Goal: Task Accomplishment & Management: Manage account settings

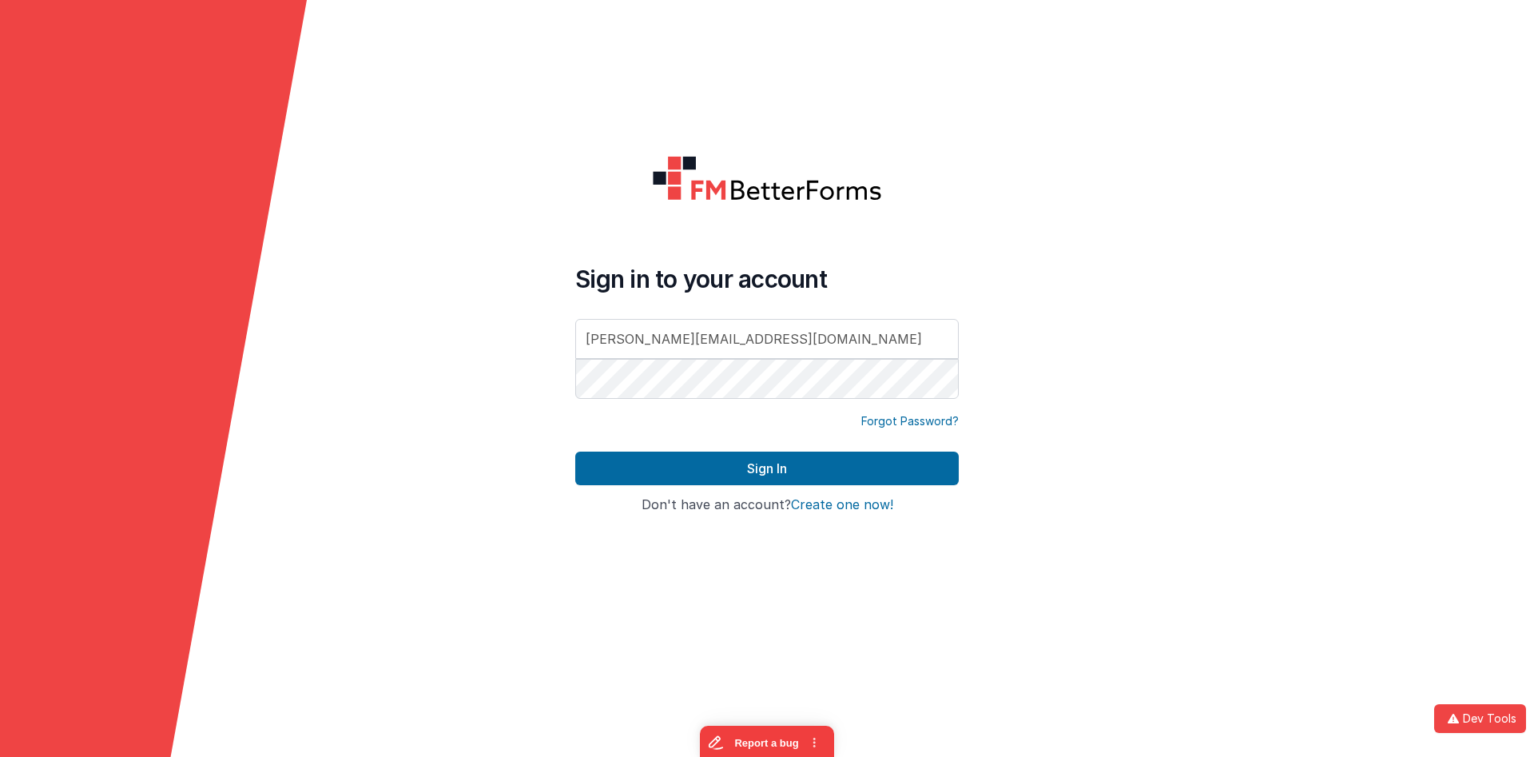
drag, startPoint x: 777, startPoint y: 345, endPoint x: 326, endPoint y: 279, distance: 455.5
click at [575, 319] on input "hassan.muk@hotmail.com" at bounding box center [767, 339] width 384 height 40
type input "[PERSON_NAME][EMAIL_ADDRESS][DOMAIN_NAME]"
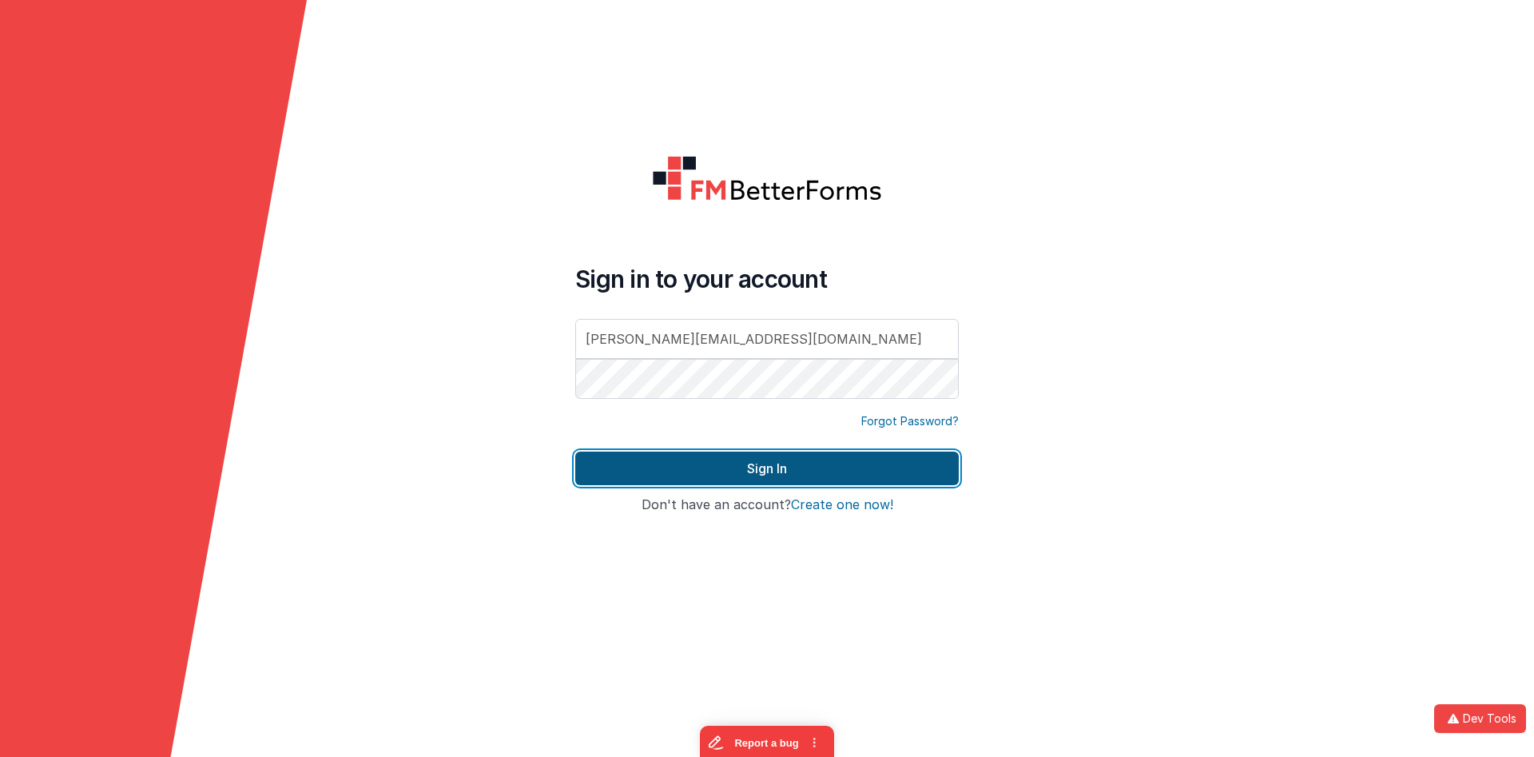
click at [720, 468] on button "Sign In" at bounding box center [767, 468] width 384 height 34
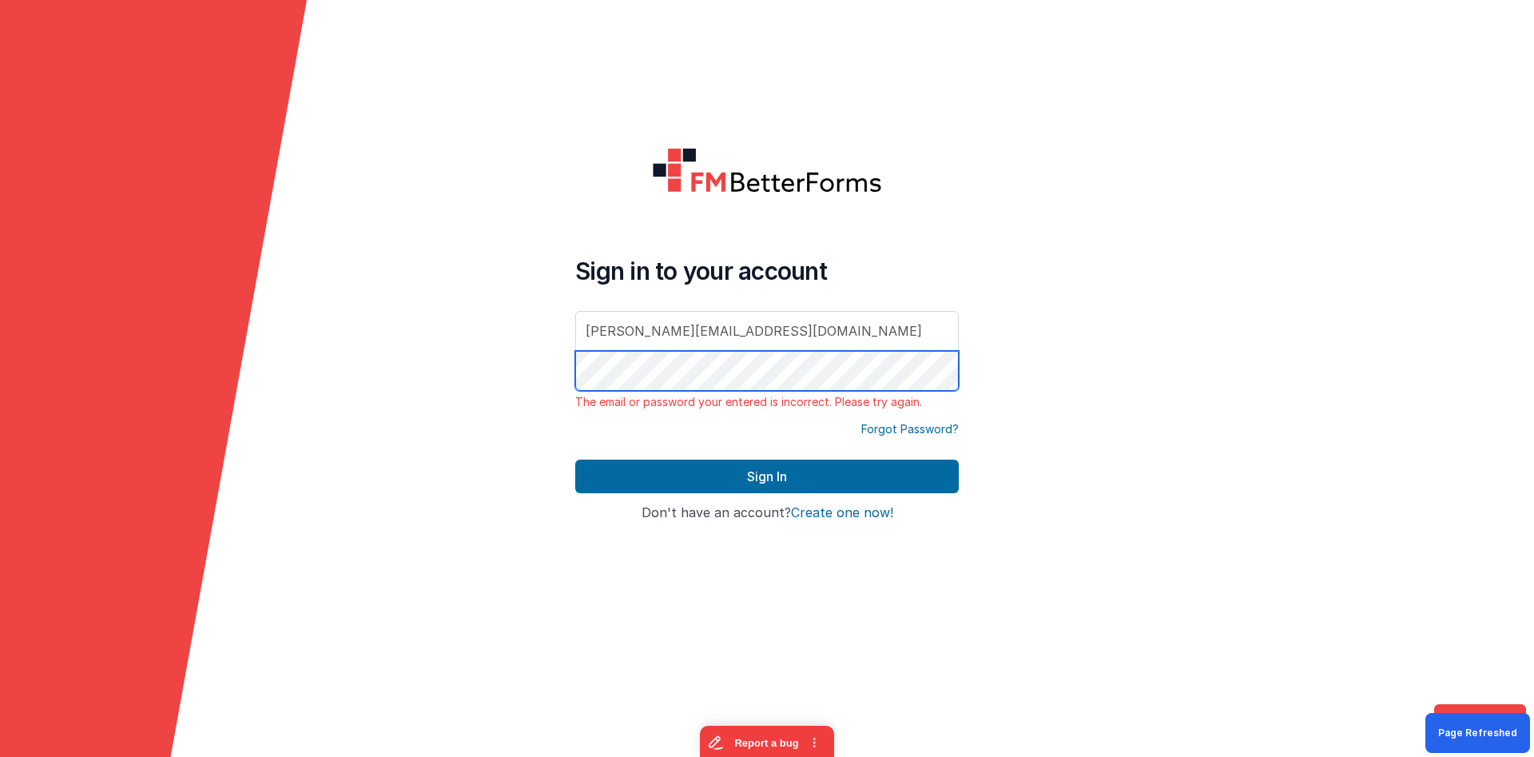
click at [575, 459] on button "Sign In" at bounding box center [767, 476] width 384 height 34
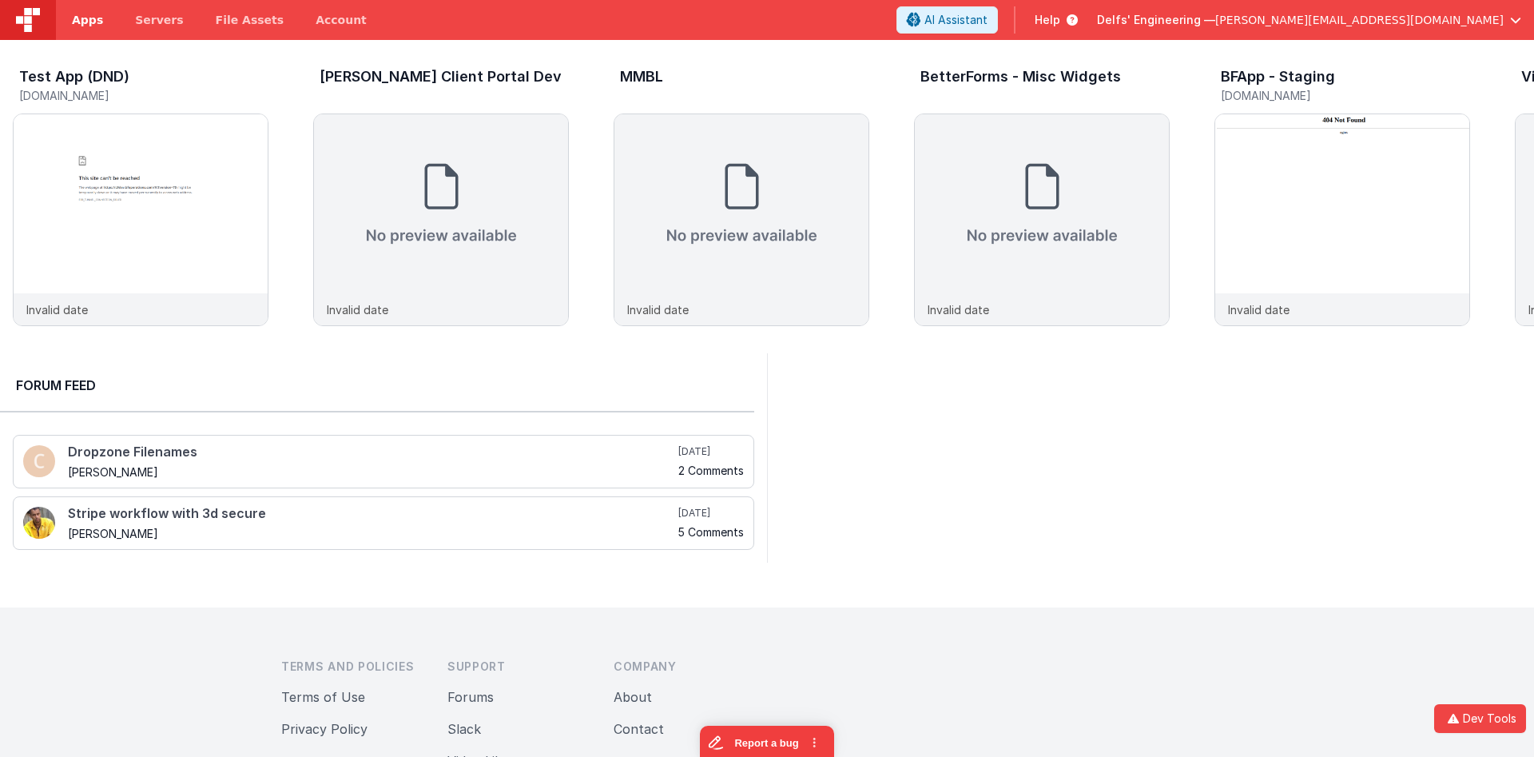
click at [86, 23] on span "Apps" at bounding box center [87, 20] width 31 height 16
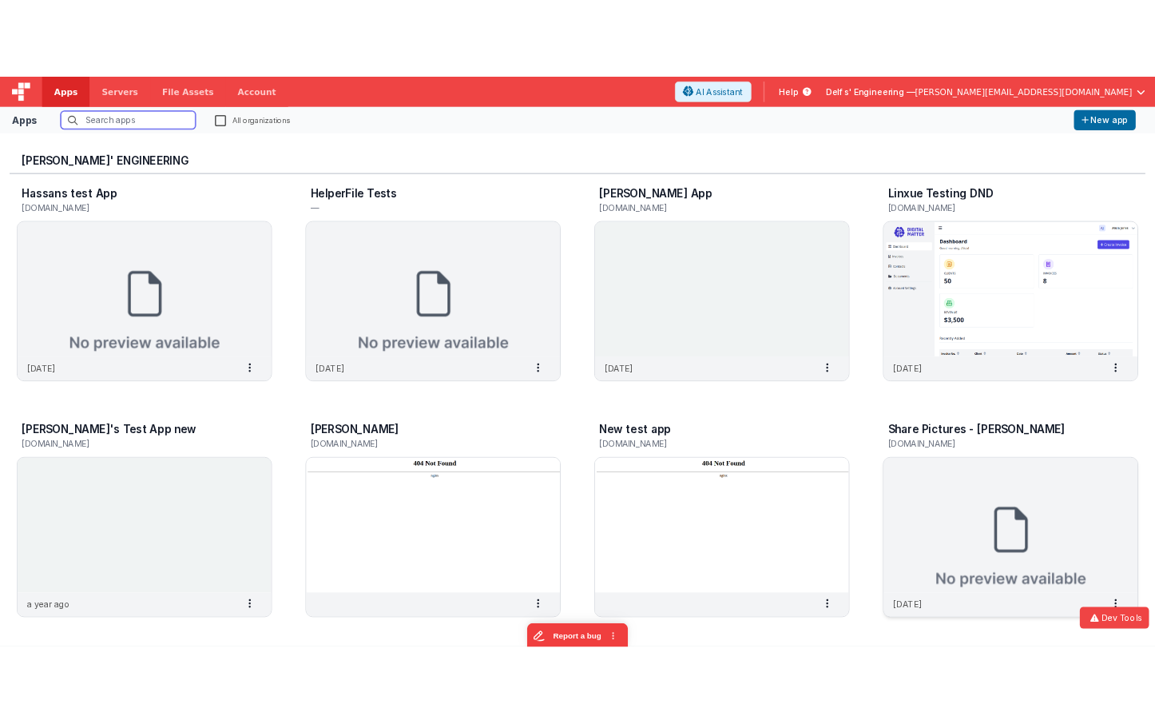
scroll to position [192, 0]
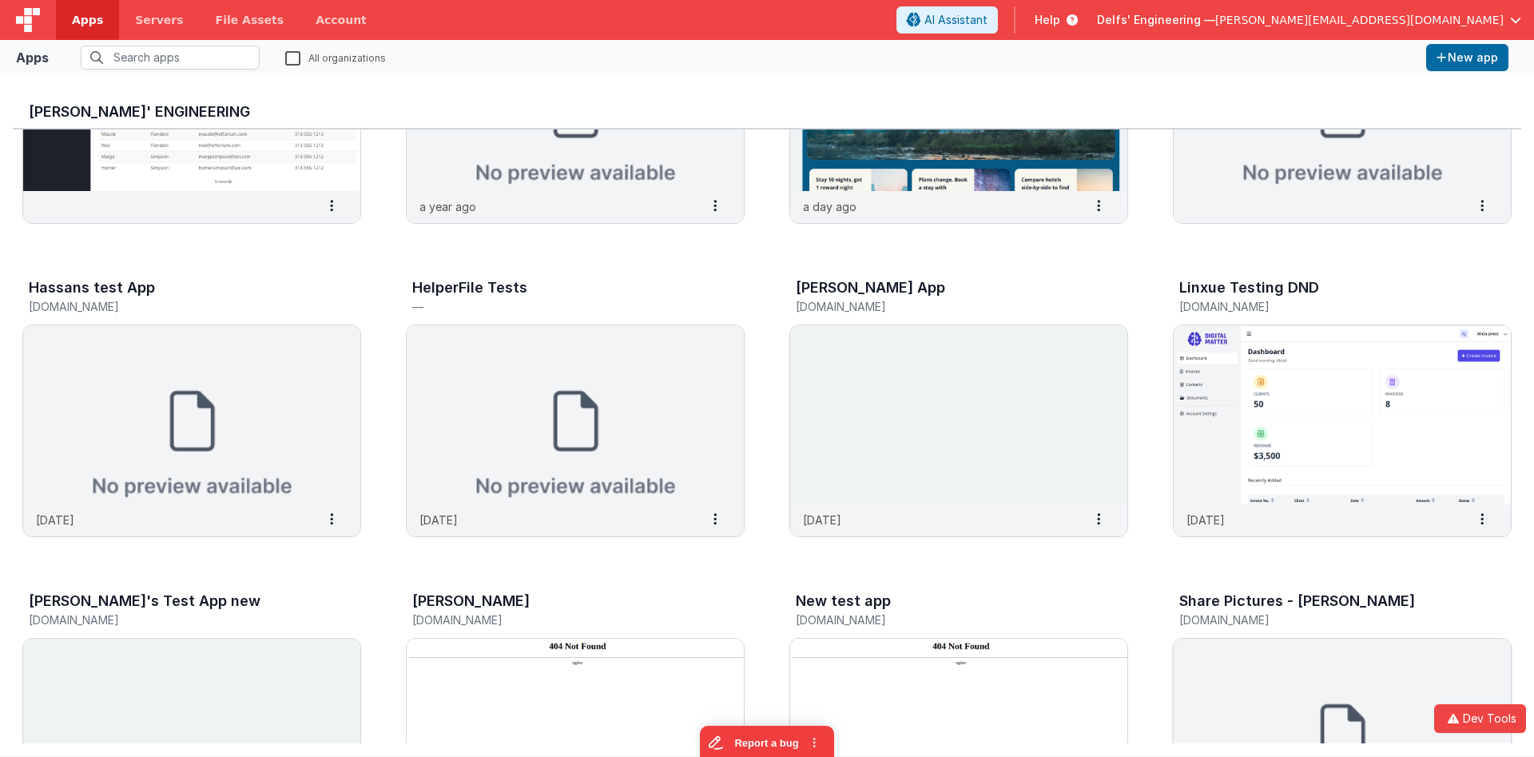
click at [1278, 401] on img at bounding box center [1342, 414] width 337 height 179
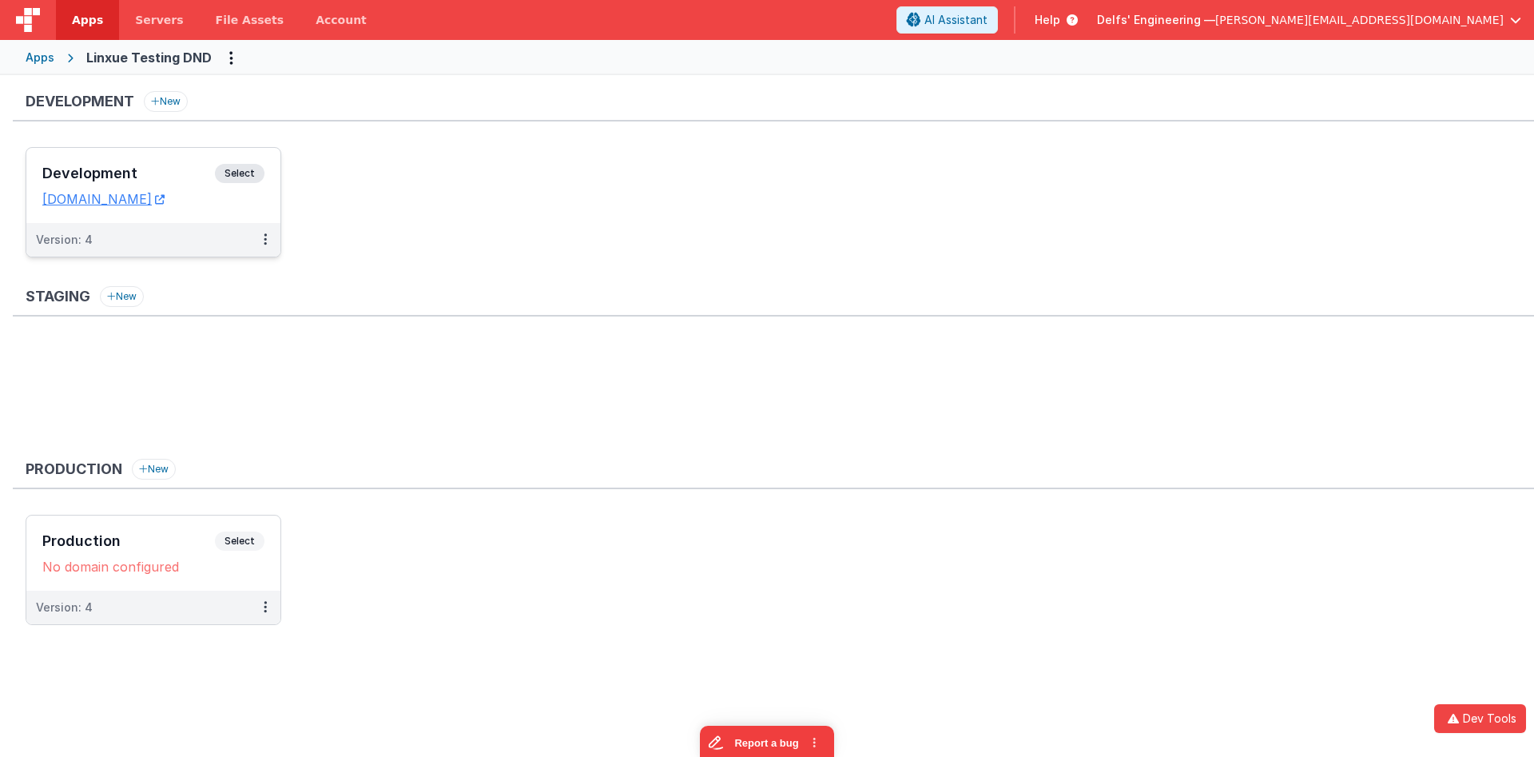
click at [194, 168] on h3 "Development" at bounding box center [128, 173] width 173 height 16
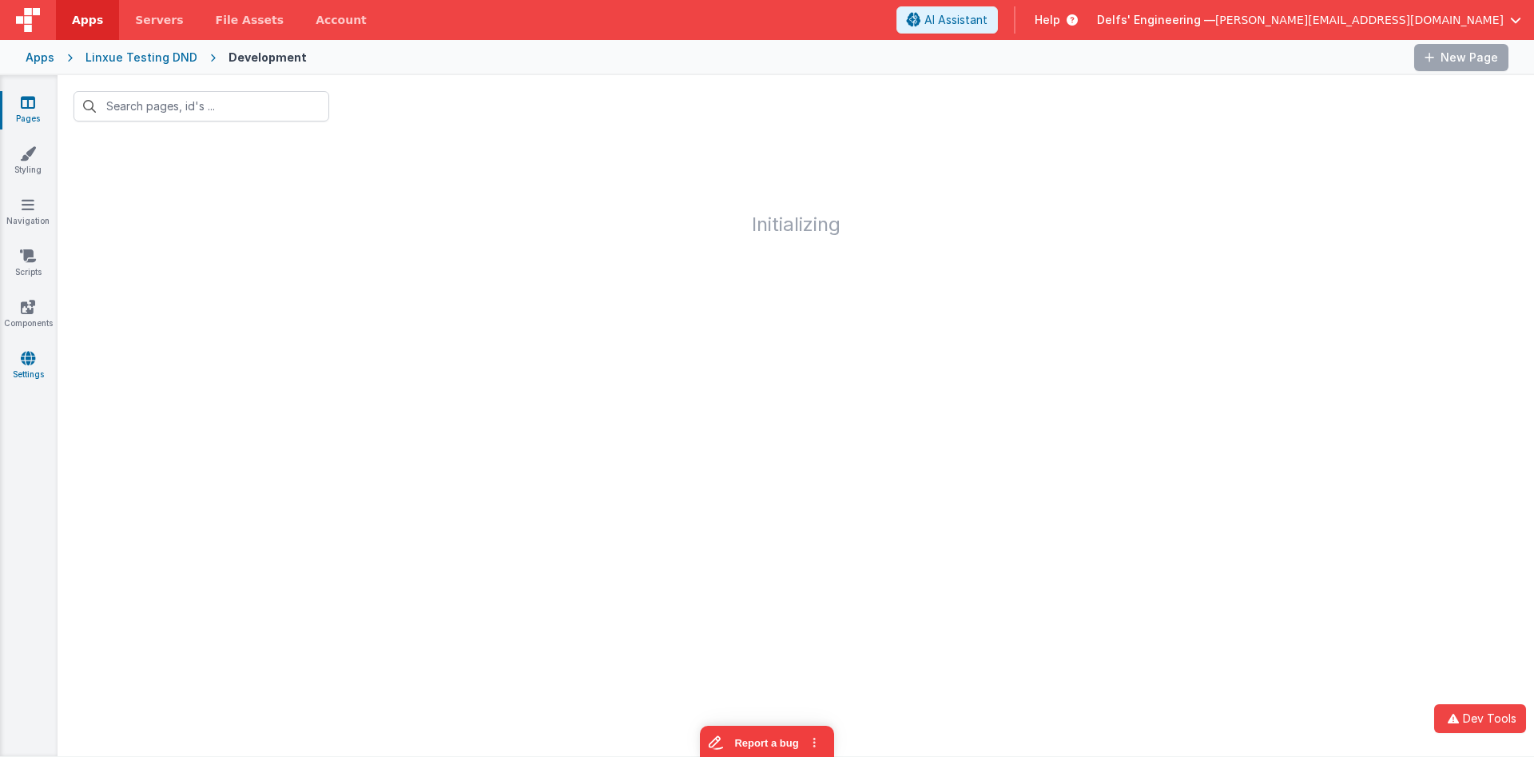
click at [29, 364] on icon at bounding box center [28, 358] width 14 height 16
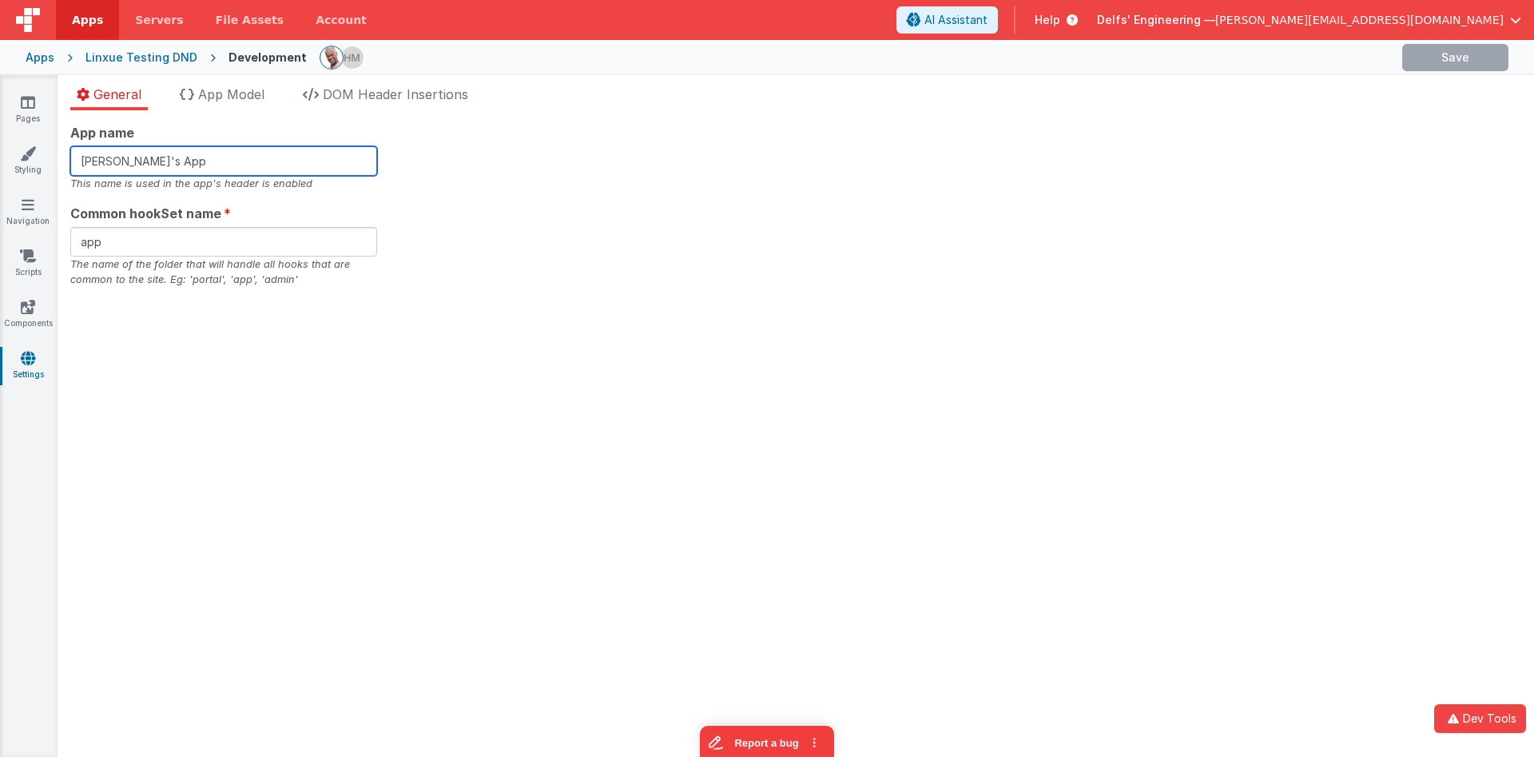
drag, startPoint x: 179, startPoint y: 169, endPoint x: 2, endPoint y: 157, distance: 177.8
click at [70, 157] on input "Linxue's App" at bounding box center [223, 161] width 307 height 30
click at [697, 200] on section "Pages Styling Navigation Scripts Components Settings General App Model DOM Head…" at bounding box center [767, 416] width 1534 height 682
drag, startPoint x: 183, startPoint y: 161, endPoint x: 151, endPoint y: 158, distance: 32.1
click at [151, 158] on input "Linxue's App2" at bounding box center [223, 161] width 307 height 30
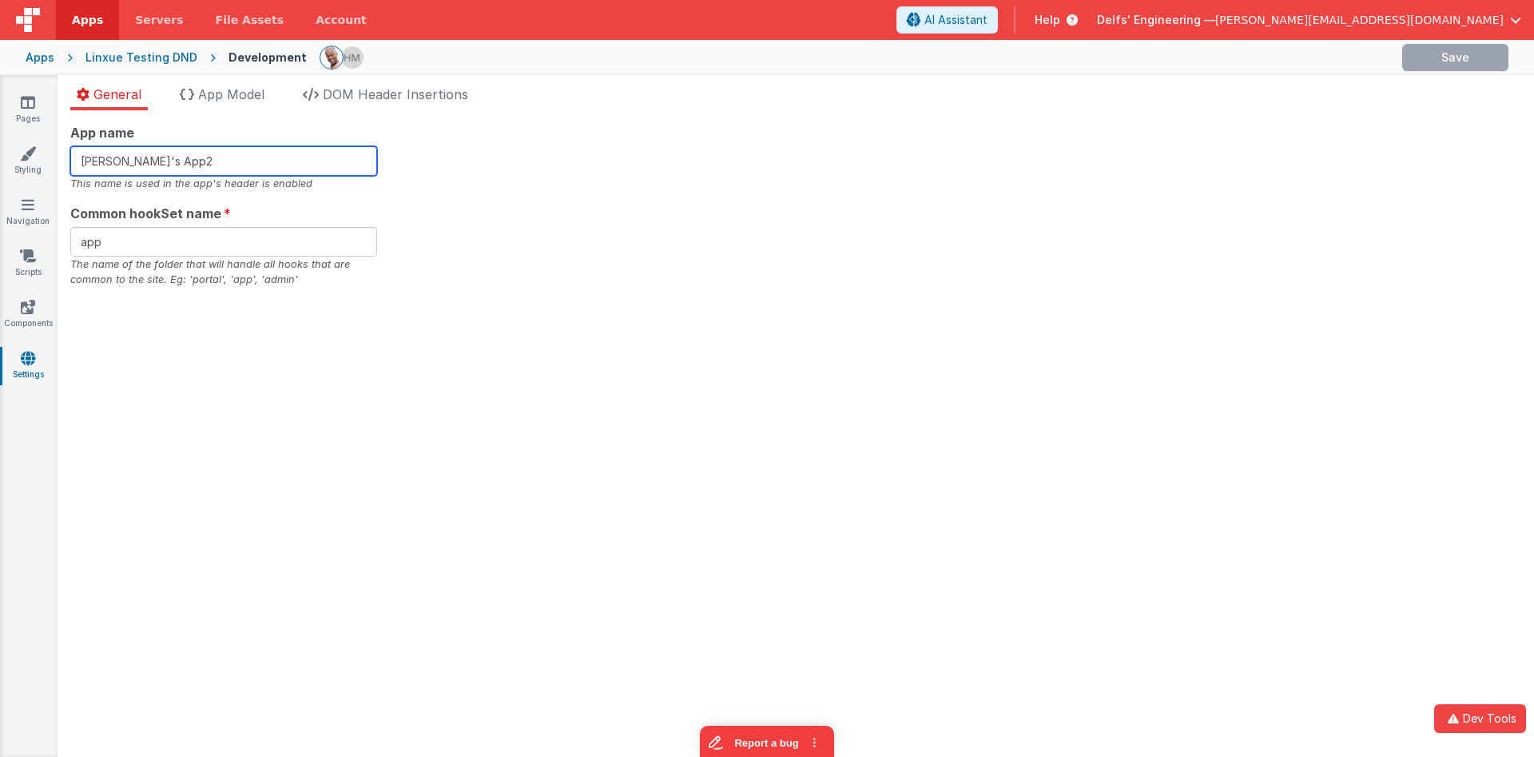
click at [207, 157] on input "Linxue's App2" at bounding box center [223, 161] width 307 height 30
click at [263, 159] on input "Linxue's App2" at bounding box center [223, 161] width 307 height 30
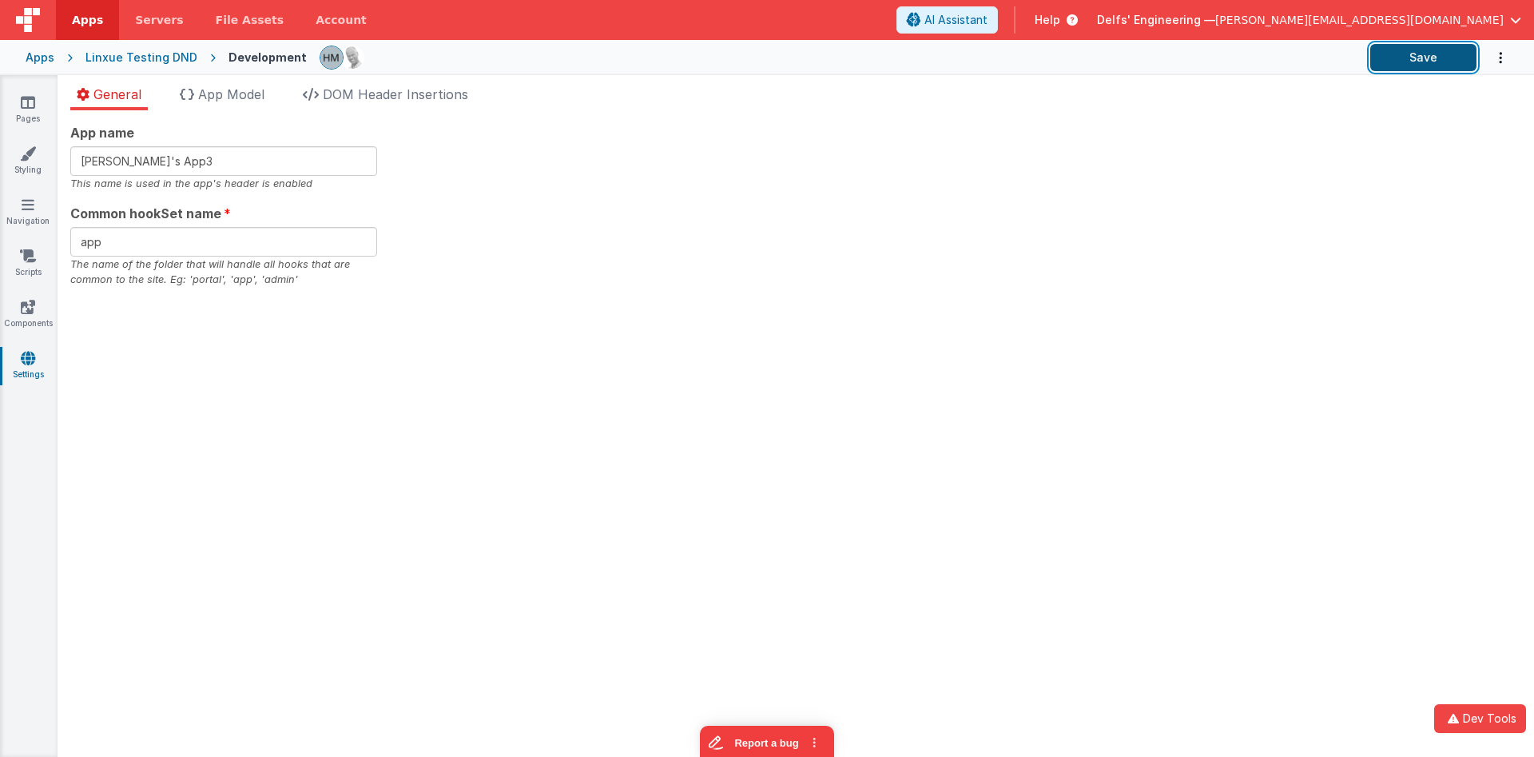
click at [1414, 54] on button "Save" at bounding box center [1423, 57] width 106 height 27
click at [153, 240] on input "app" at bounding box center [223, 242] width 307 height 30
click at [221, 234] on input "app" at bounding box center [223, 242] width 307 height 30
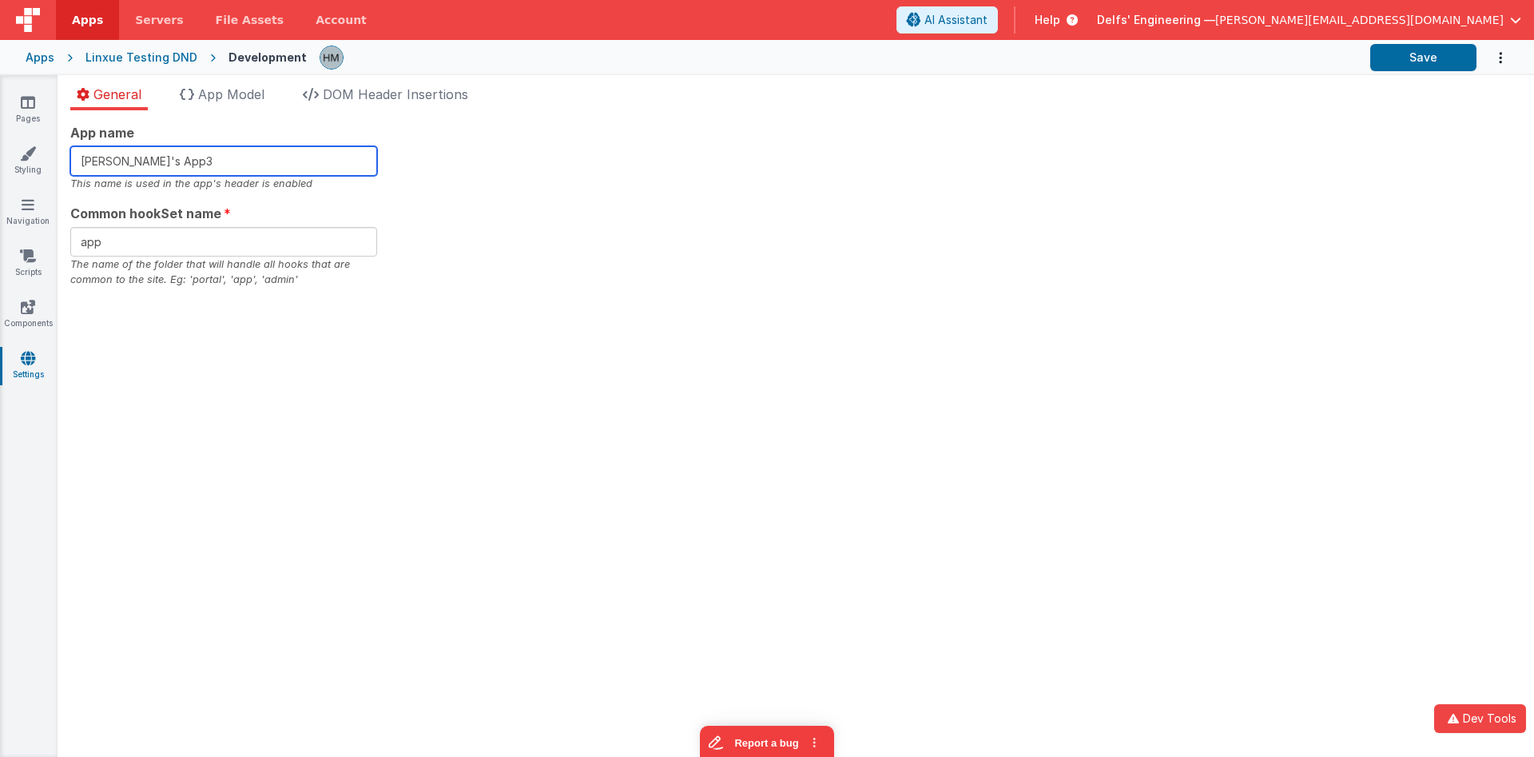
click at [227, 173] on input "Linxue's App3" at bounding box center [223, 161] width 307 height 30
type input "Linxue's App4"
type input "app2"
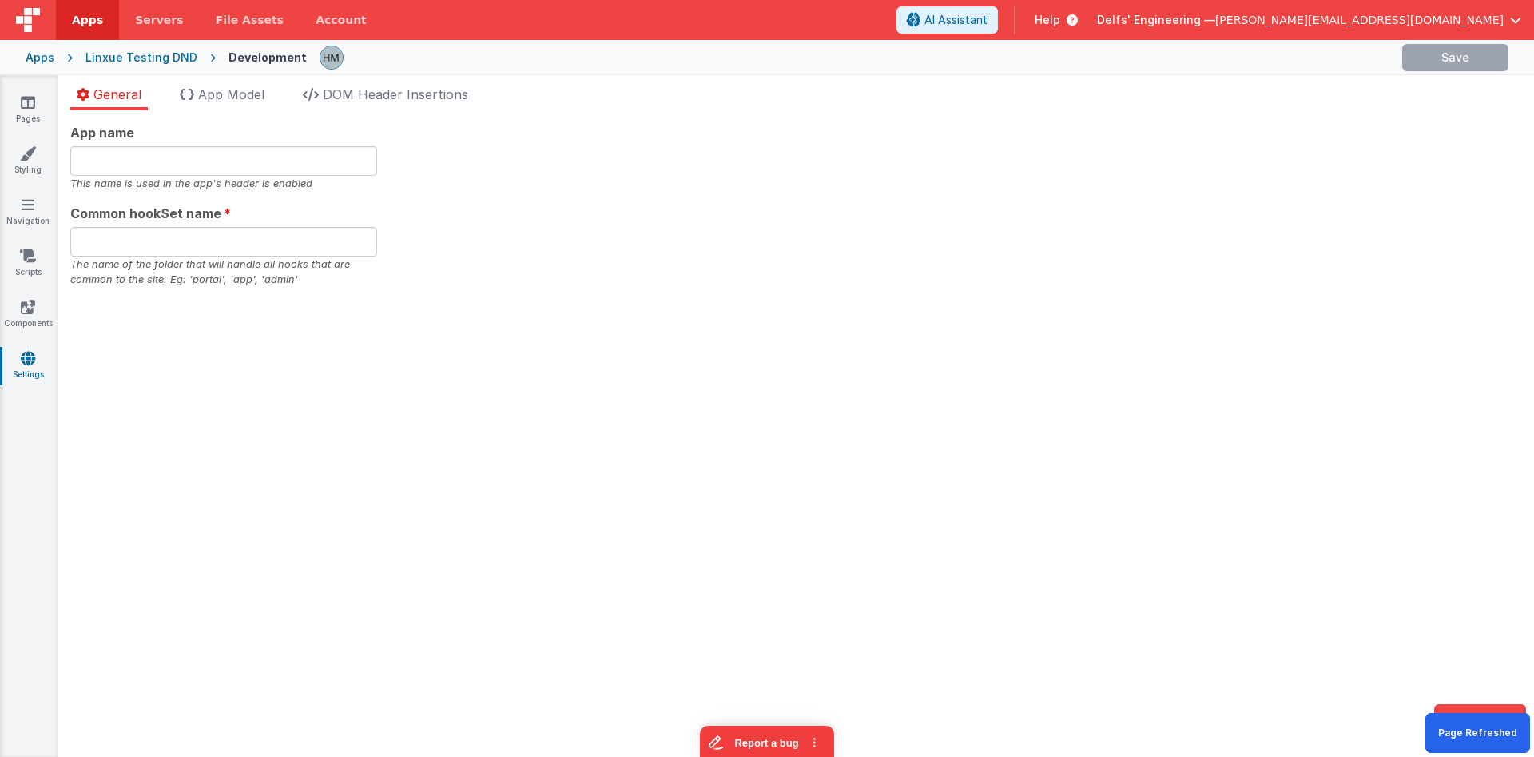
type input "Linxue's App4"
type input "app2"
type input "Linxue's App4"
type input "app2"
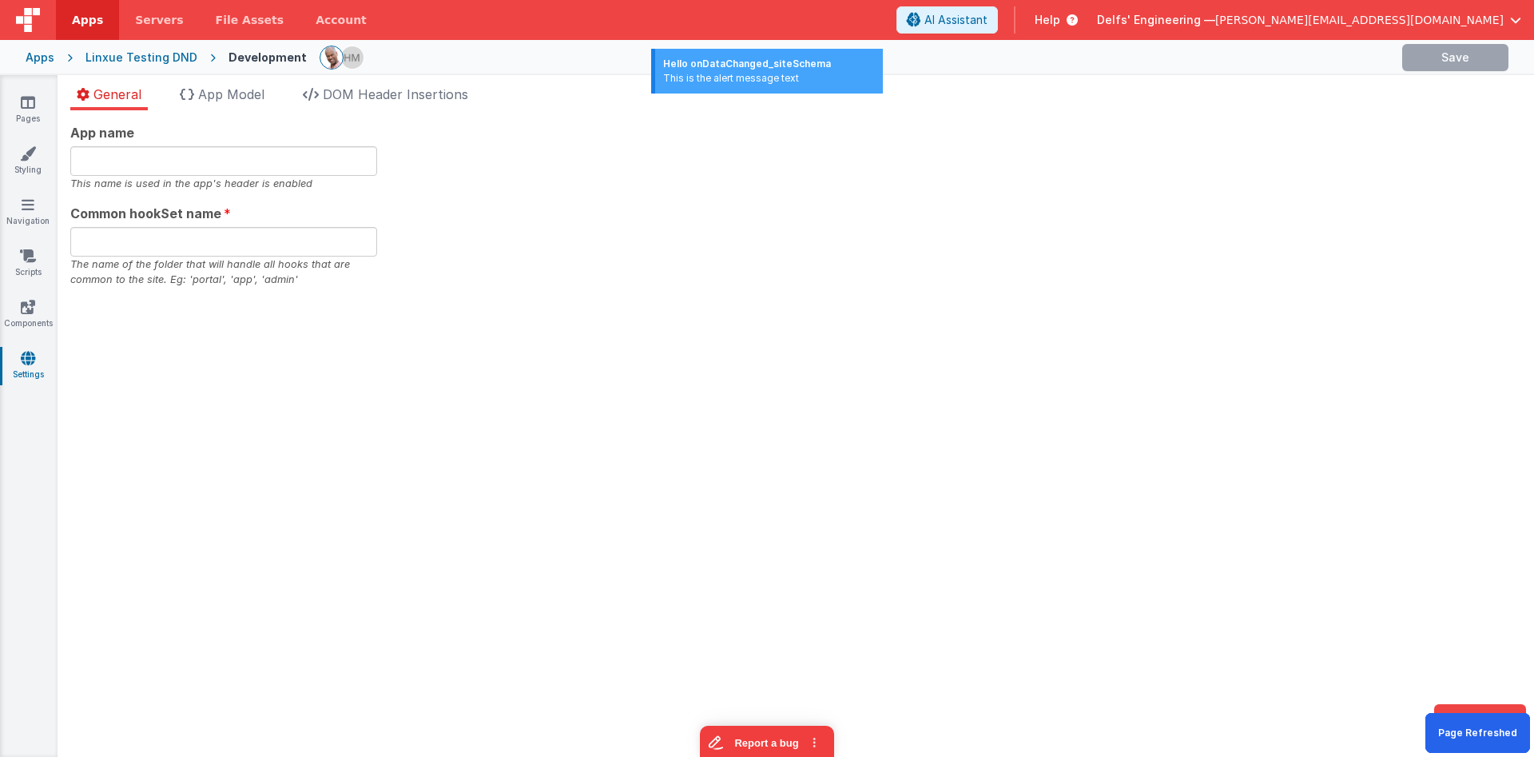
type input "Linxue's App4"
type input "app2"
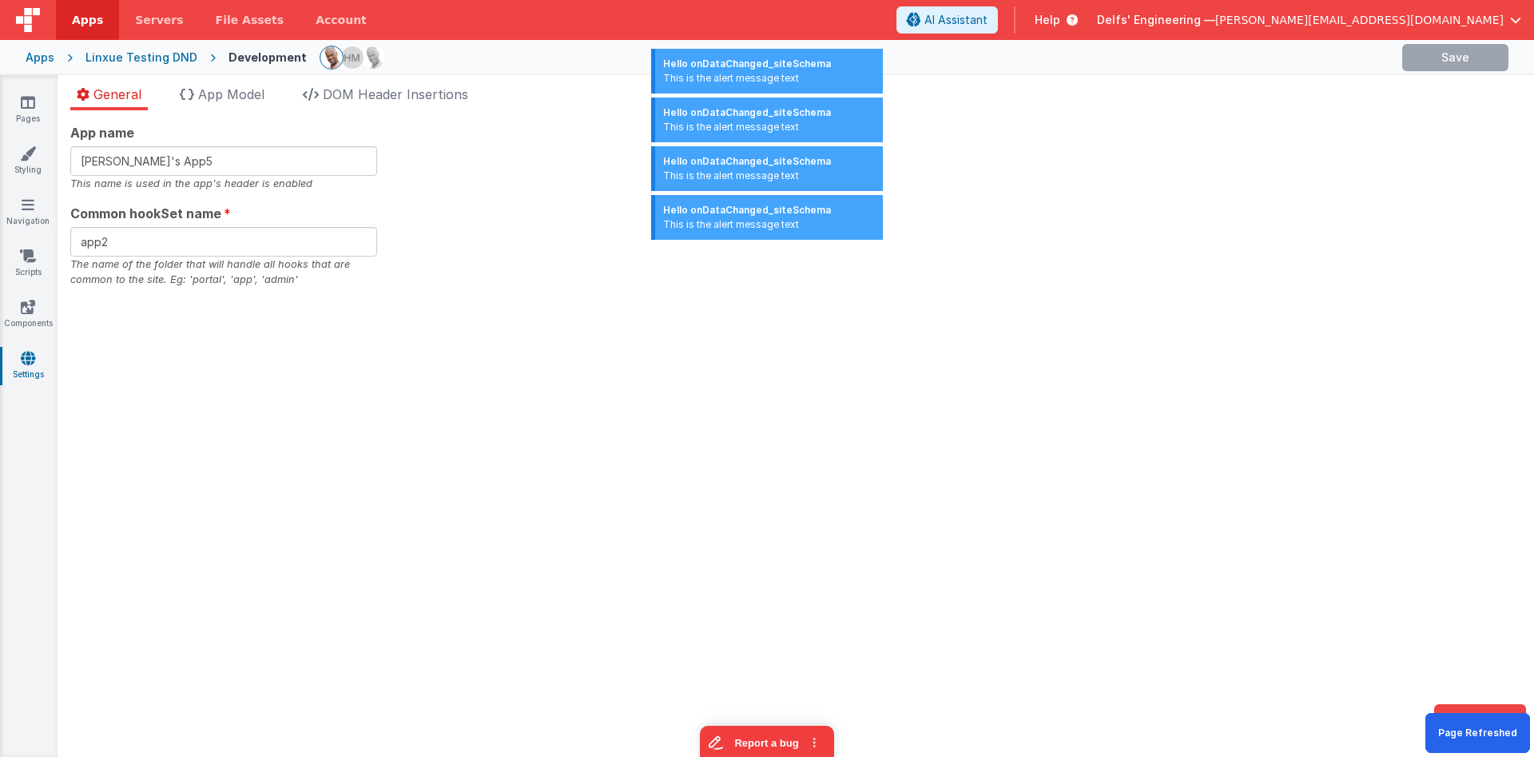
type input "Linxue's App6"
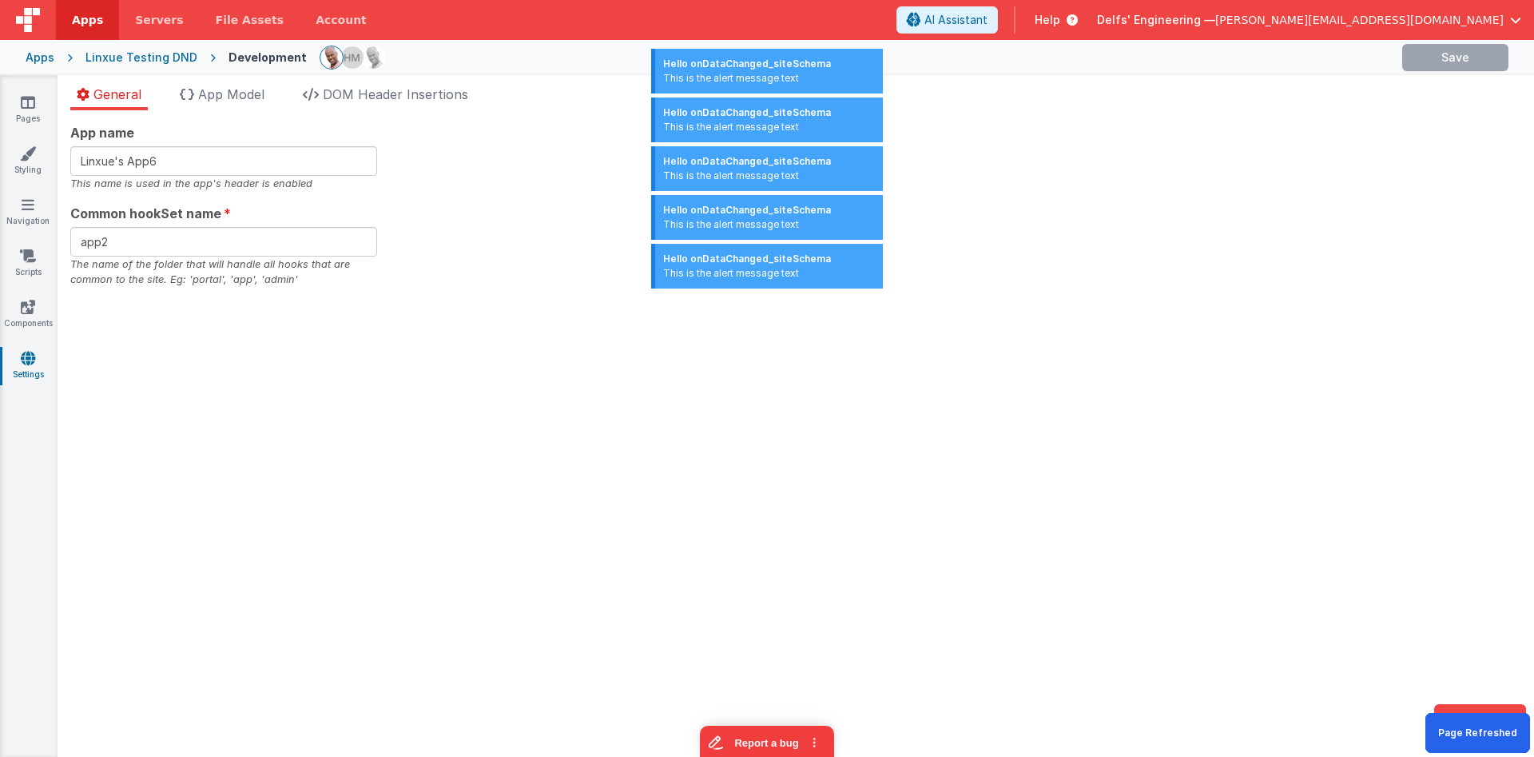
type input "app3"
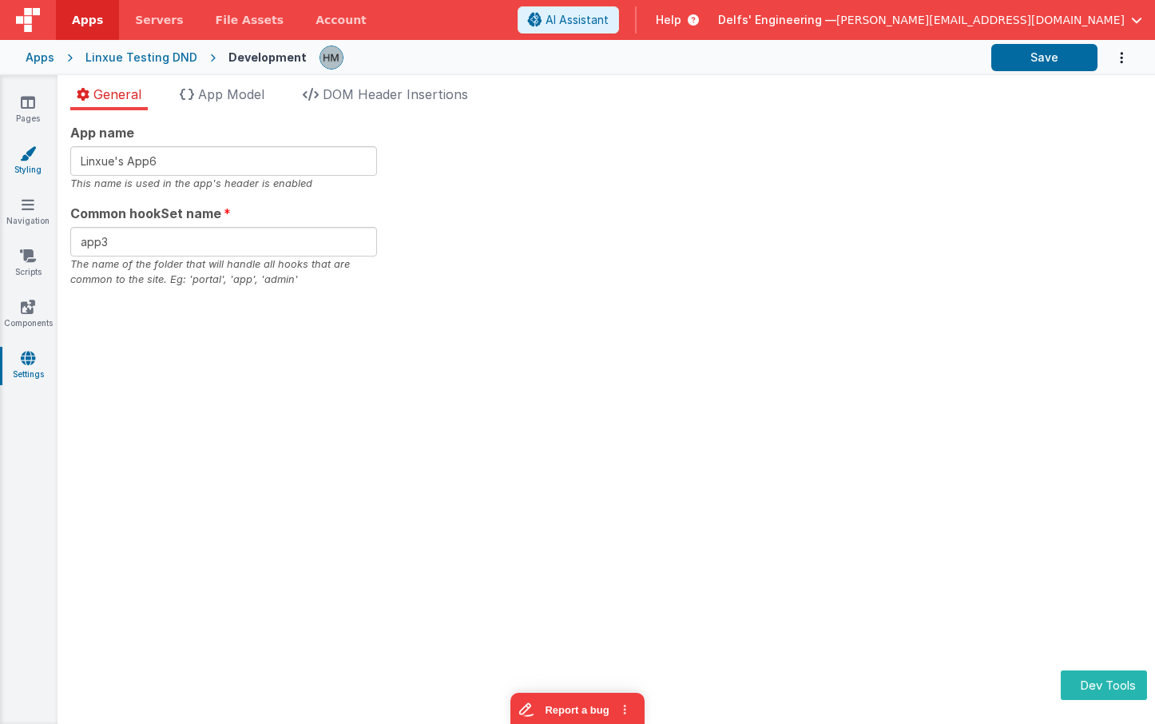
click at [23, 164] on link "Styling" at bounding box center [28, 161] width 58 height 32
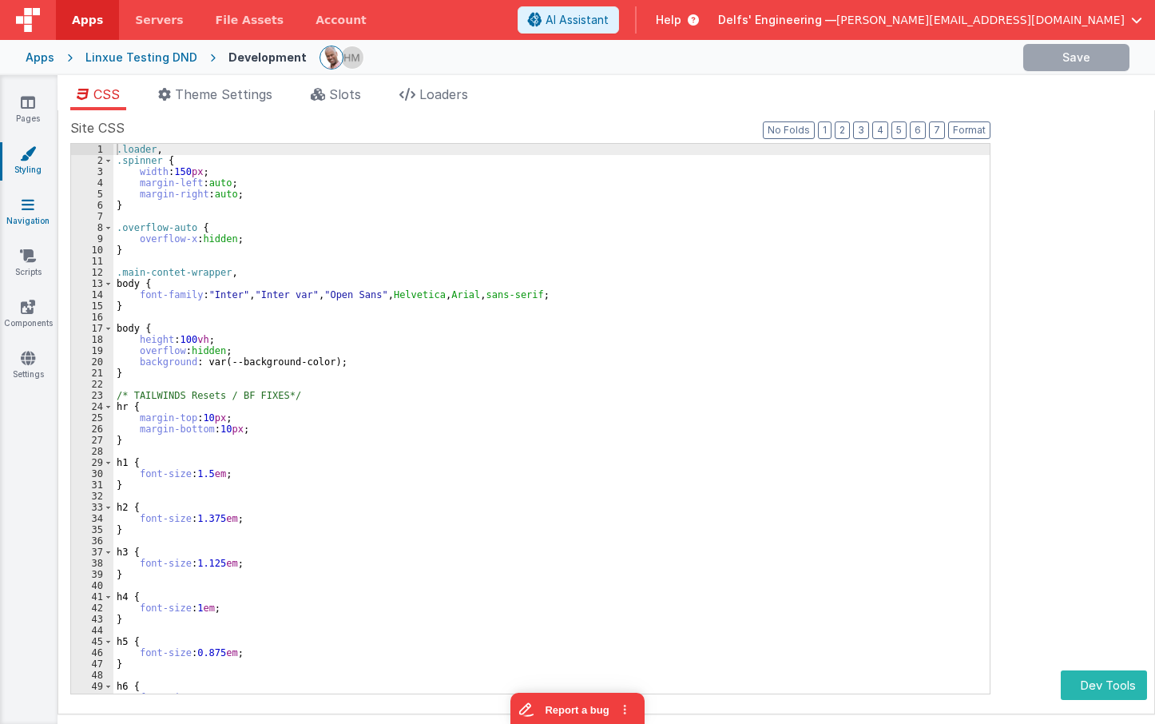
click at [45, 210] on link "Navigation" at bounding box center [28, 213] width 58 height 32
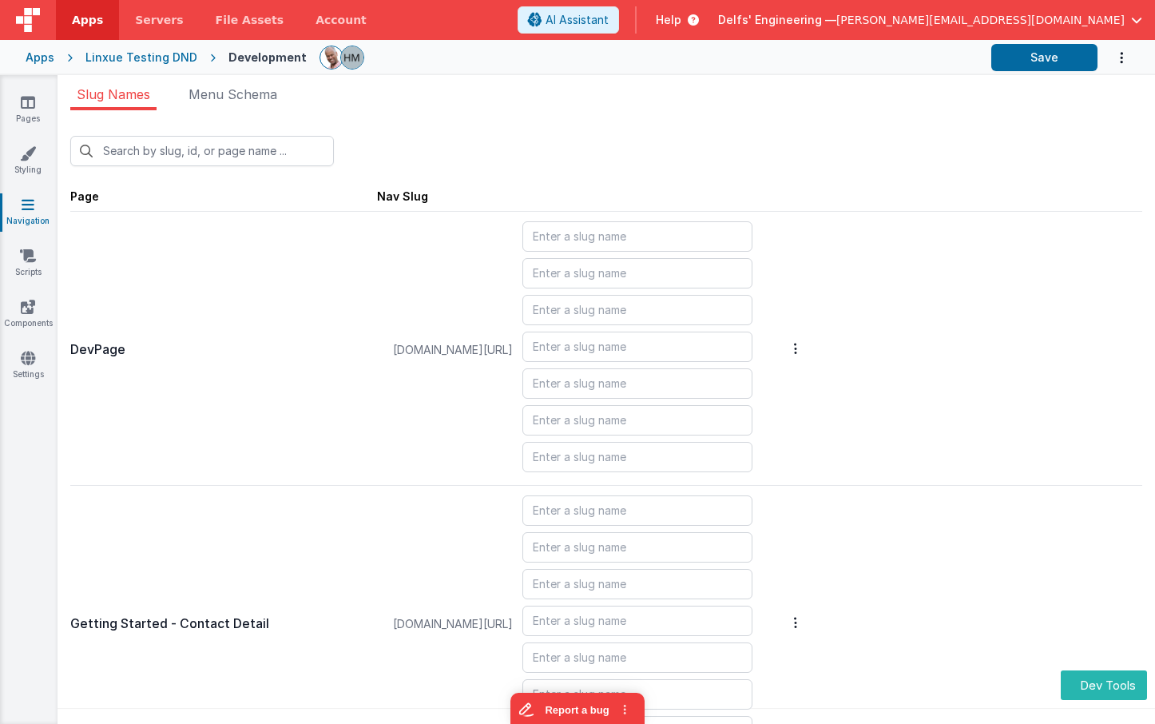
type input "account"
type input "addContact"
type input "masterdetail"
type input "login/forgot"
type input "login"
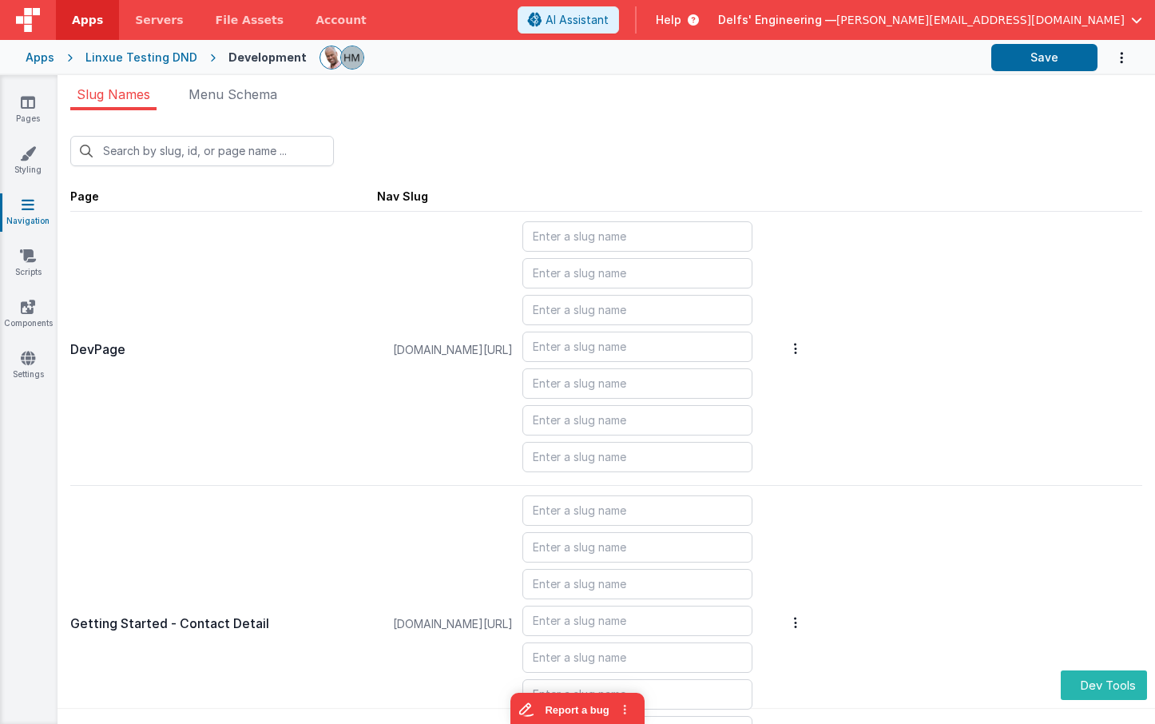
type input "login/reset"
type input "login/signup"
type input "login/verify"
type input "blank"
type input "contacts"
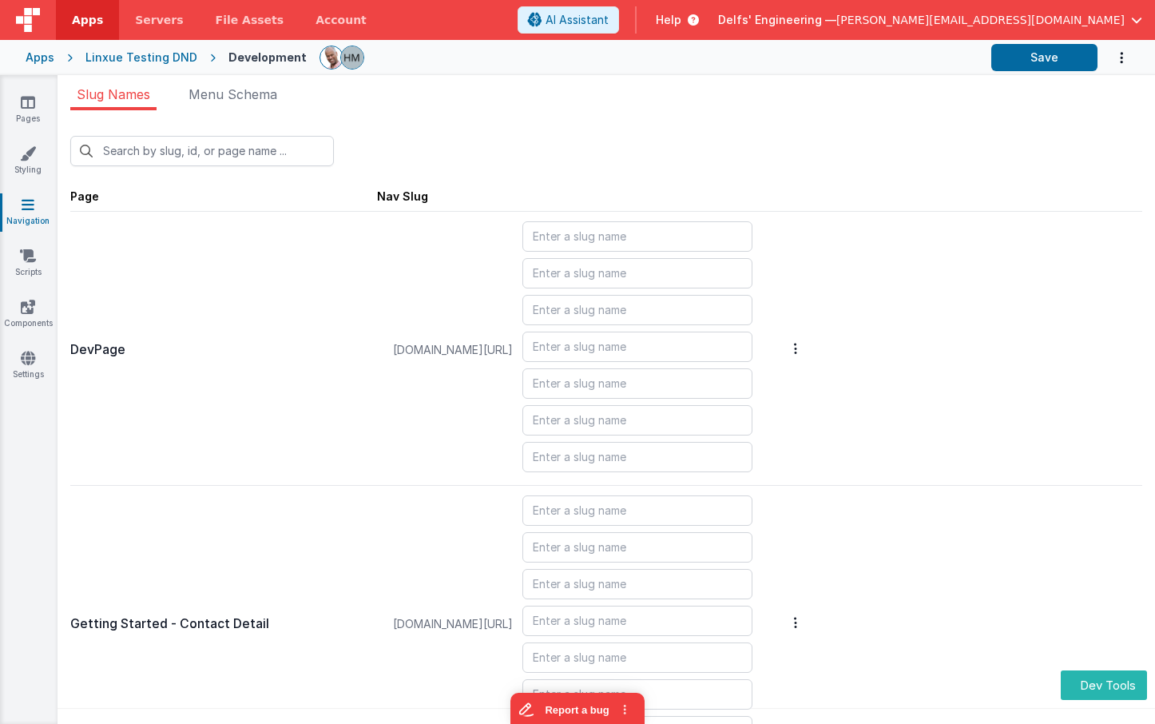
type input "login/reset/success"
type input "default"
type input "invoices_simple"
type input "invoices_tab"
type input "invoicesdetail"
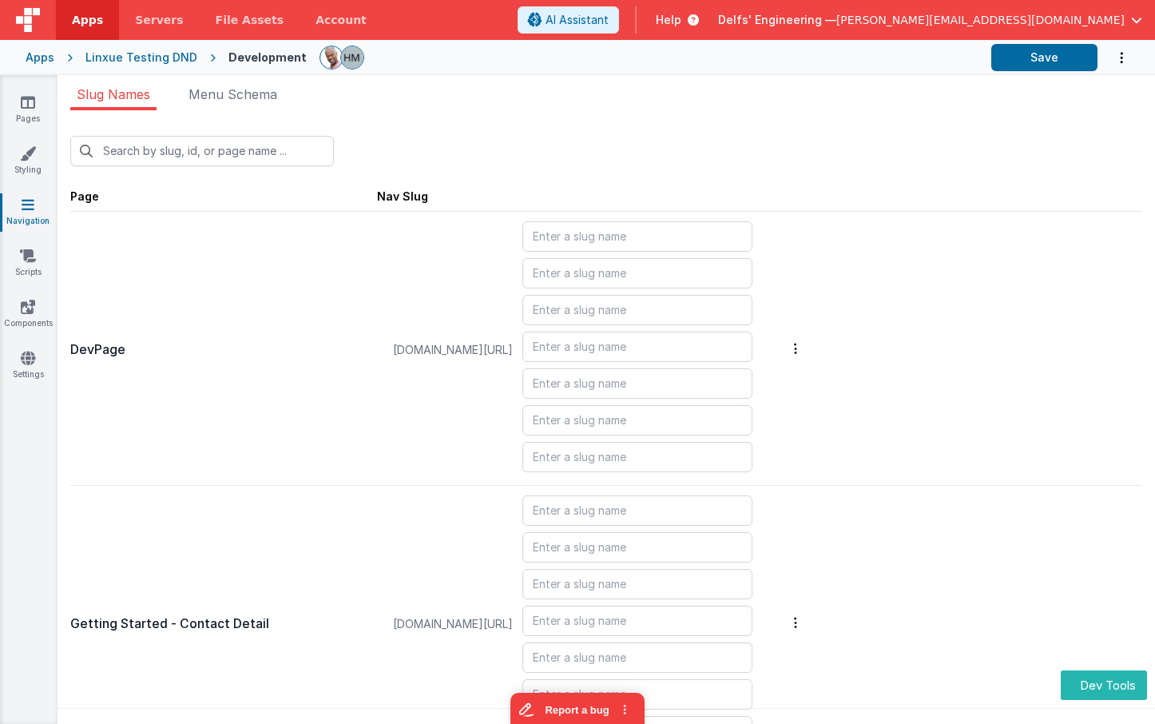
type input "login/forgot/sent"
type input "upload"
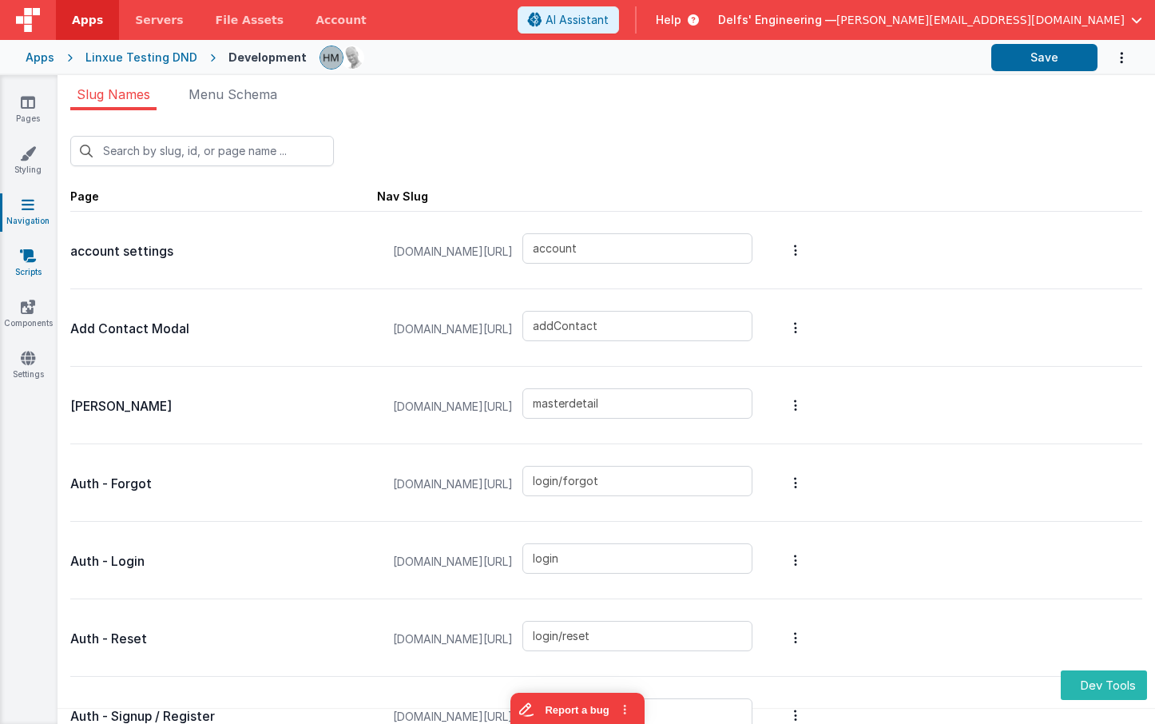
click at [37, 257] on link "Scripts" at bounding box center [28, 264] width 58 height 32
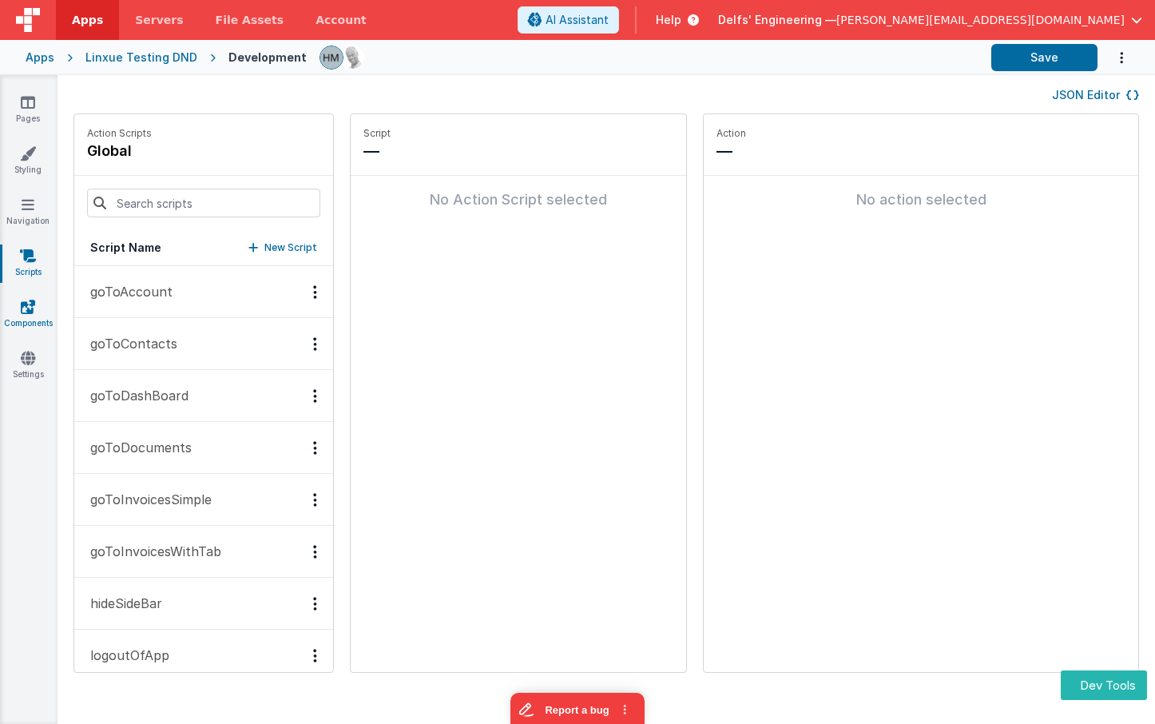
click at [24, 308] on icon at bounding box center [28, 307] width 14 height 16
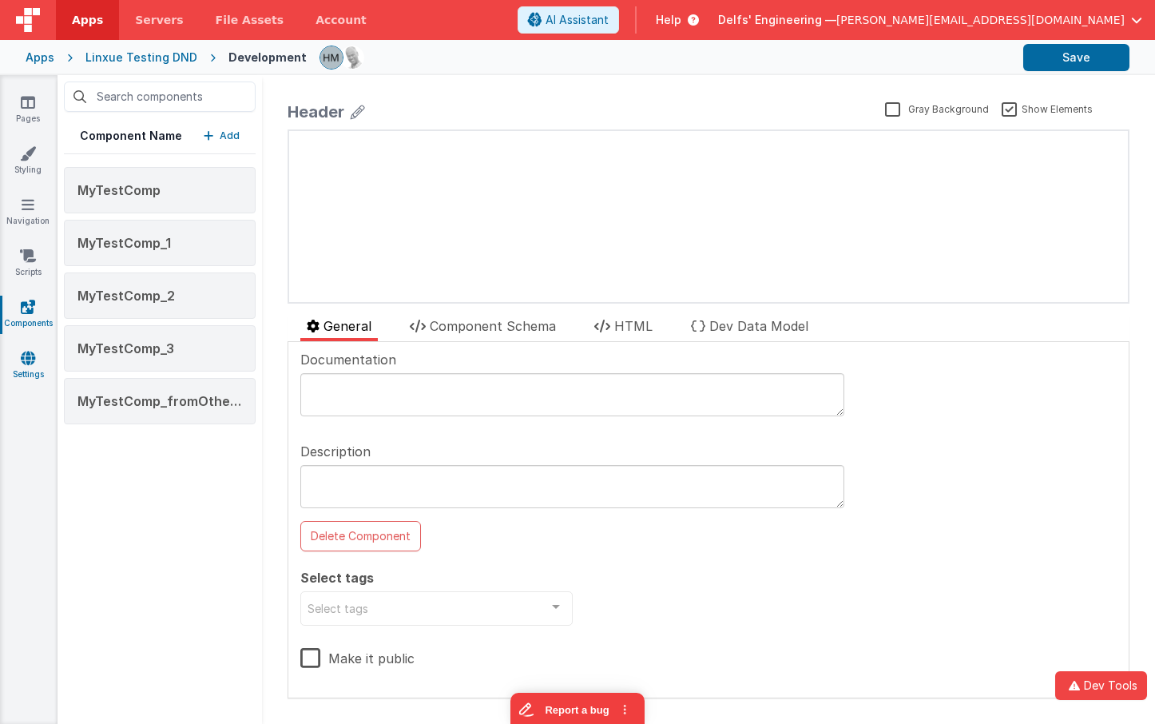
click at [45, 354] on link "Settings" at bounding box center [28, 366] width 58 height 32
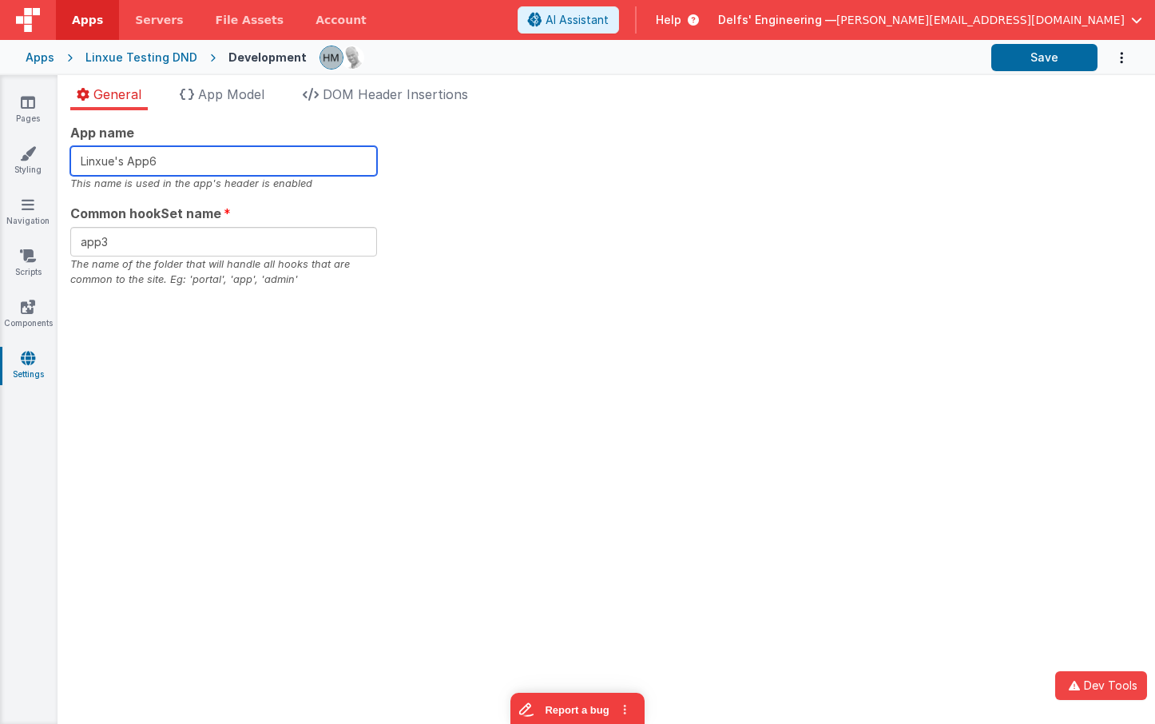
click at [316, 165] on input "Linxue's App6" at bounding box center [223, 161] width 307 height 30
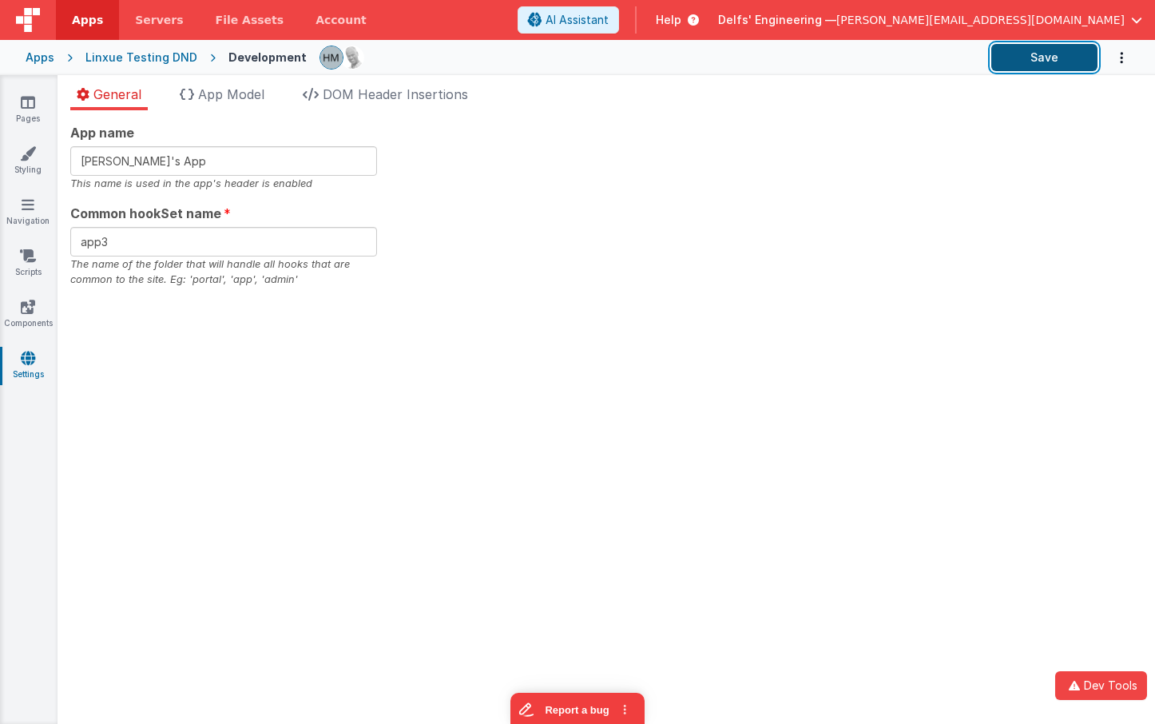
click at [1027, 63] on button "Save" at bounding box center [1045, 57] width 106 height 27
type input "Linxue's App7"
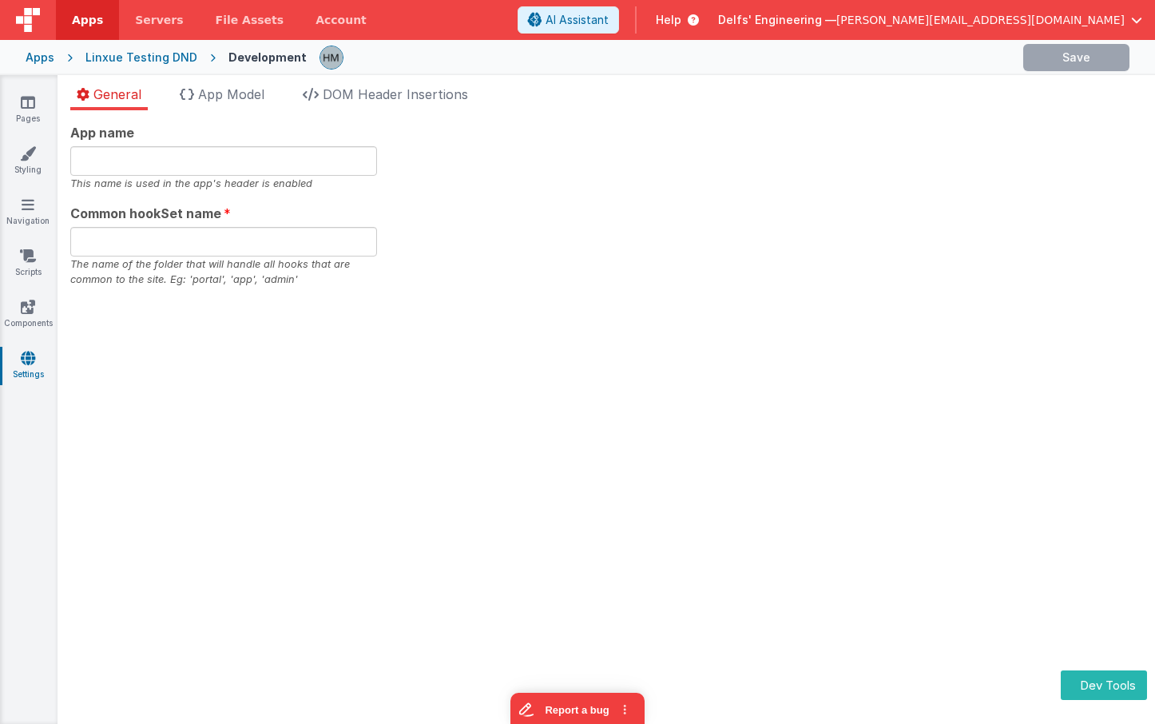
type input "[PERSON_NAME]'s App7"
type input "app3"
click at [657, 149] on div "App name [PERSON_NAME]'s App7 This name is used in the app's header is enabled …" at bounding box center [606, 205] width 1072 height 165
click at [1097, 684] on button "Dev Tools" at bounding box center [1104, 685] width 86 height 30
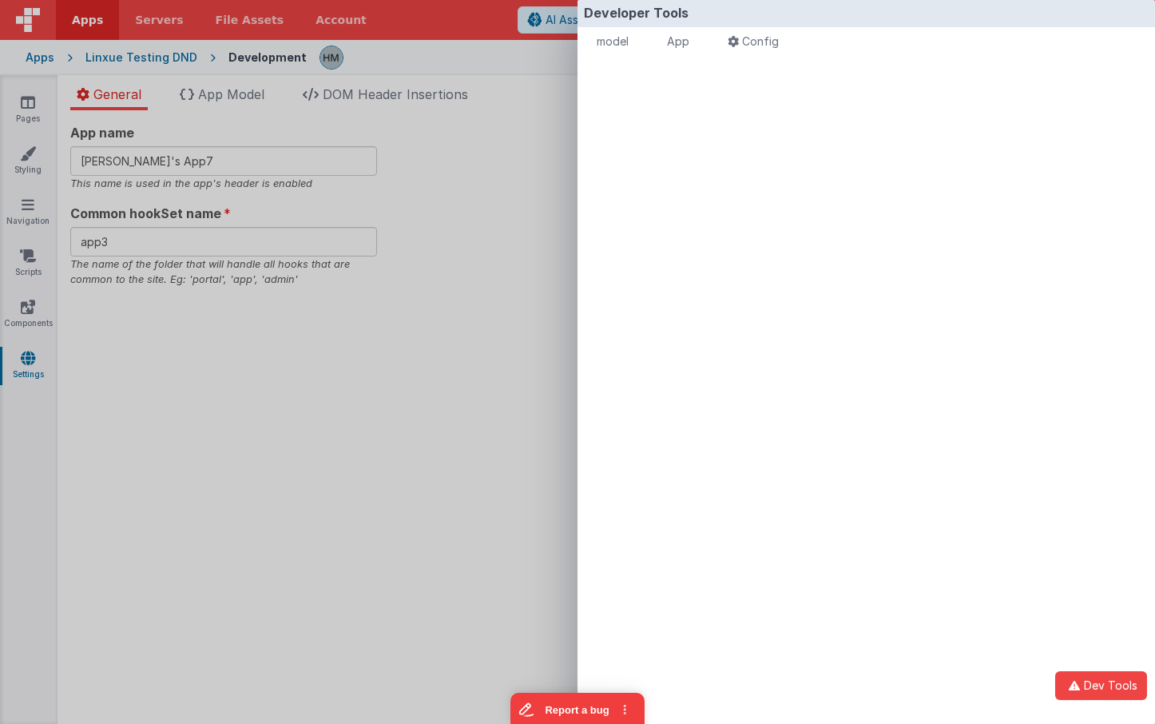
click at [733, 126] on div "model - read only Format 7 6 5 4 3 2 1 No Folds XXXXXXXXXXXXXXXXXXXXXXXXXXXXXXX…" at bounding box center [867, 405] width 578 height 692
click at [504, 101] on div "Developer Tools model App Params Log (1) Misc Windows Config model - read only …" at bounding box center [577, 362] width 1155 height 724
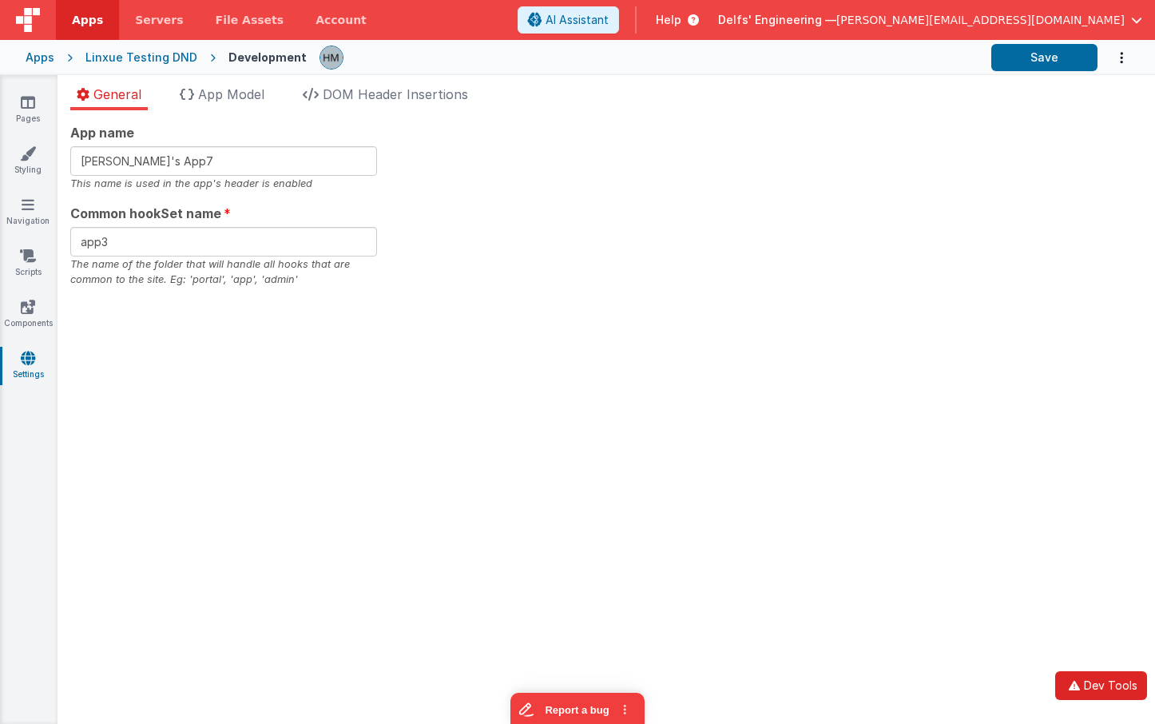
click at [1105, 690] on button "Dev Tools" at bounding box center [1102, 685] width 92 height 29
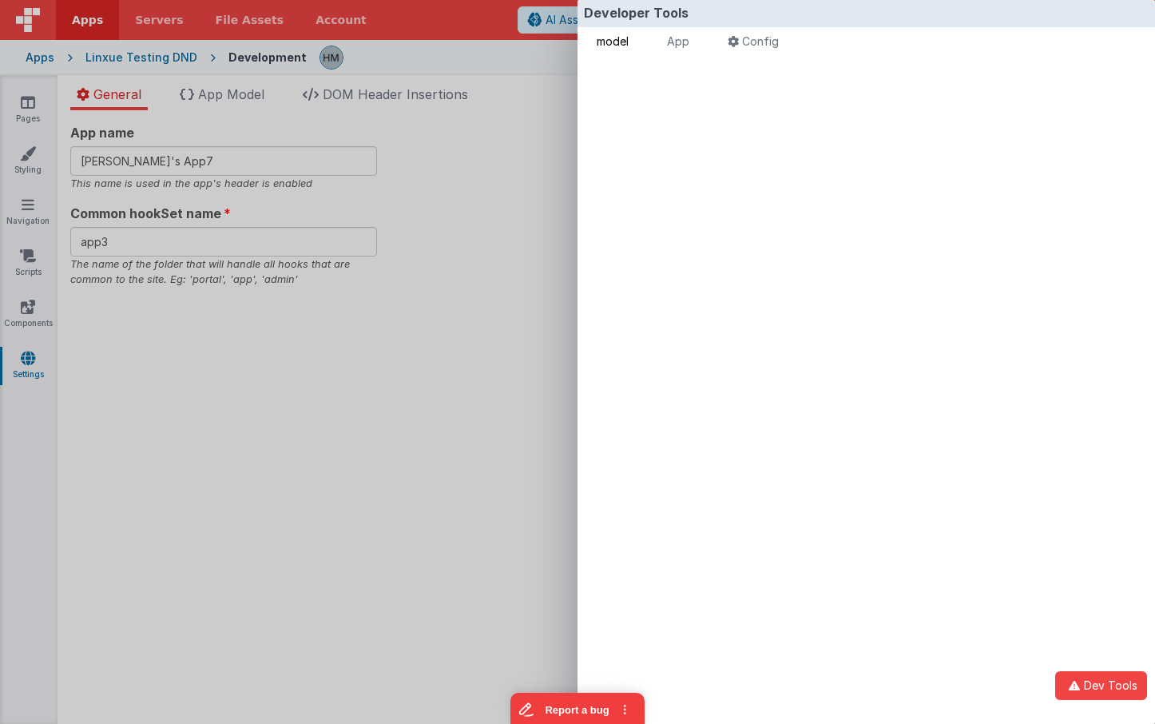
click at [622, 51] on li "model" at bounding box center [613, 43] width 45 height 32
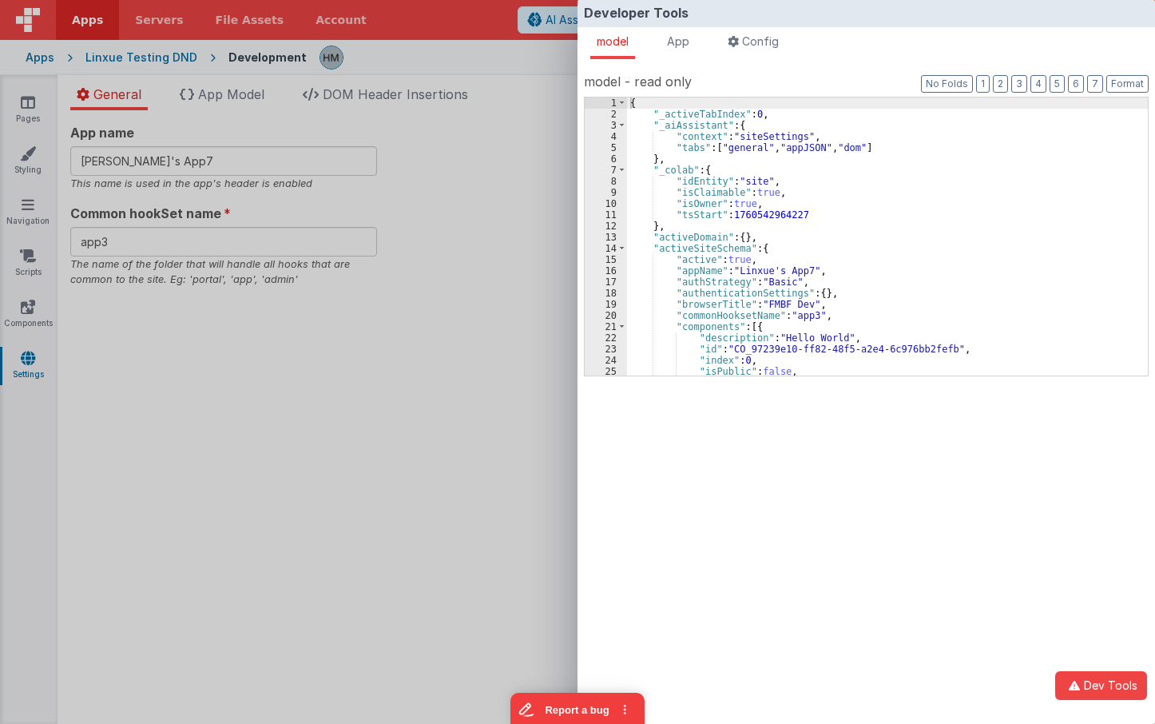
click at [630, 182] on div "{ "_activeTabIndex" : 0 , "_aiAssistant" : { "context" : "siteSettings" , "tabs…" at bounding box center [887, 247] width 521 height 300
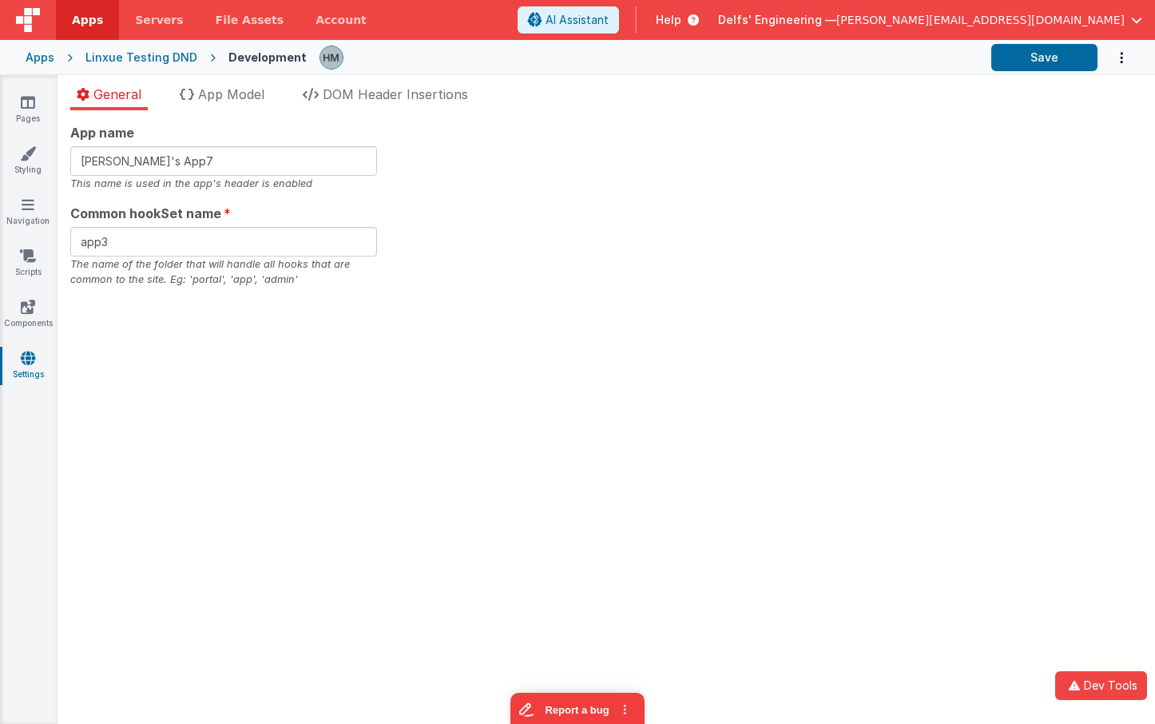
click at [515, 166] on div "Developer Tools model App Params Log (2) Misc Windows Config model - read only …" at bounding box center [577, 362] width 1155 height 724
drag, startPoint x: 749, startPoint y: 308, endPoint x: 1000, endPoint y: 509, distance: 321.8
click at [773, 324] on div "App name Linxue's App7 This name is used in the app's header is enabled Common …" at bounding box center [607, 417] width 1098 height 614
click at [1080, 677] on button "Dev Tools" at bounding box center [1104, 685] width 86 height 30
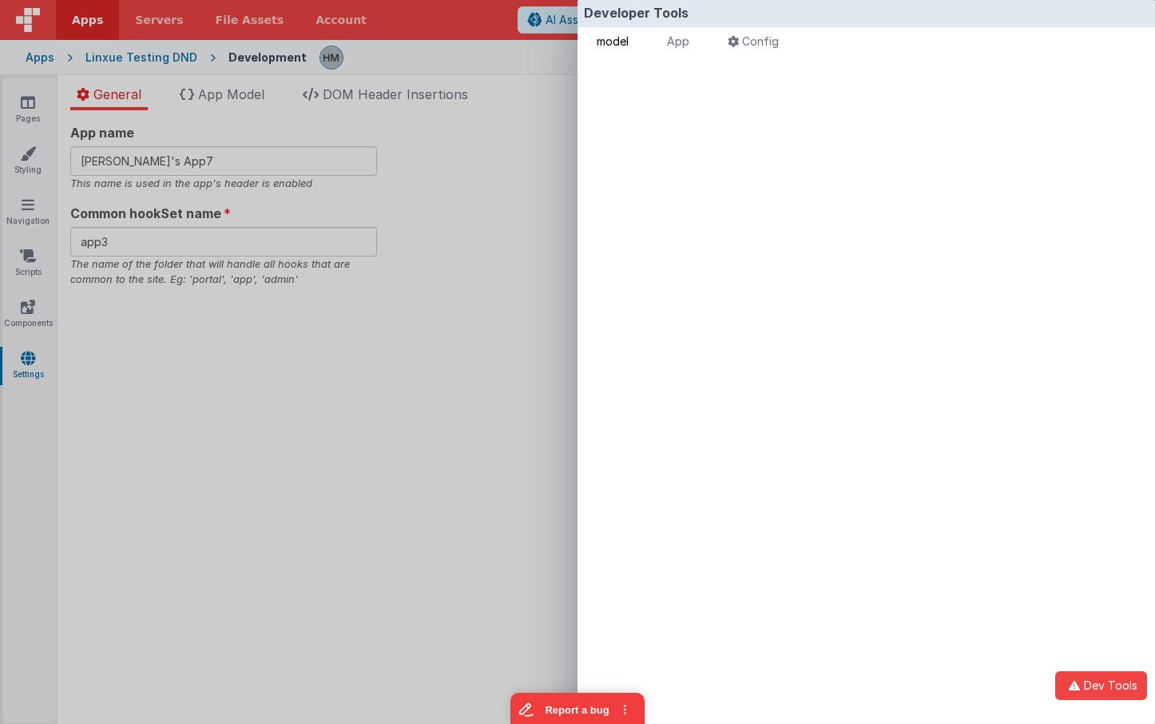
click at [617, 38] on span "model" at bounding box center [613, 41] width 32 height 14
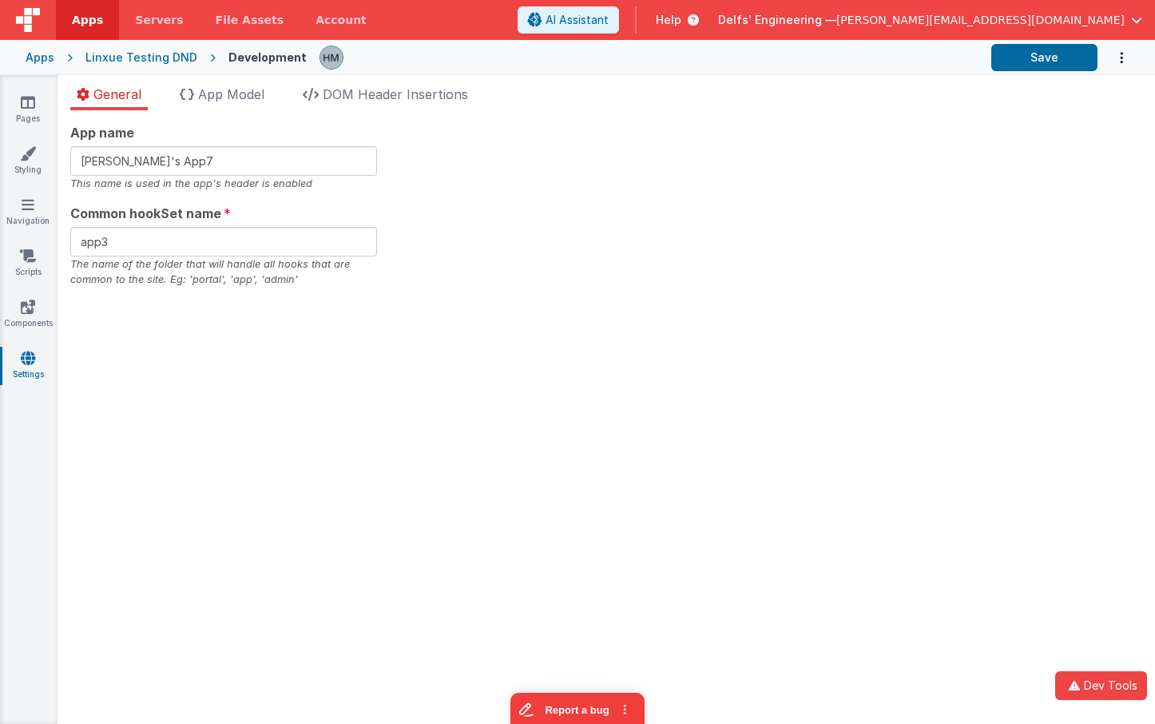
click at [483, 109] on div "Developer Tools model App Params Log (1) Misc Windows Config model - read only …" at bounding box center [577, 362] width 1155 height 724
click at [639, 177] on div "App name Linxue's App7 This name is used in the app's header is enabled Common …" at bounding box center [606, 205] width 1072 height 165
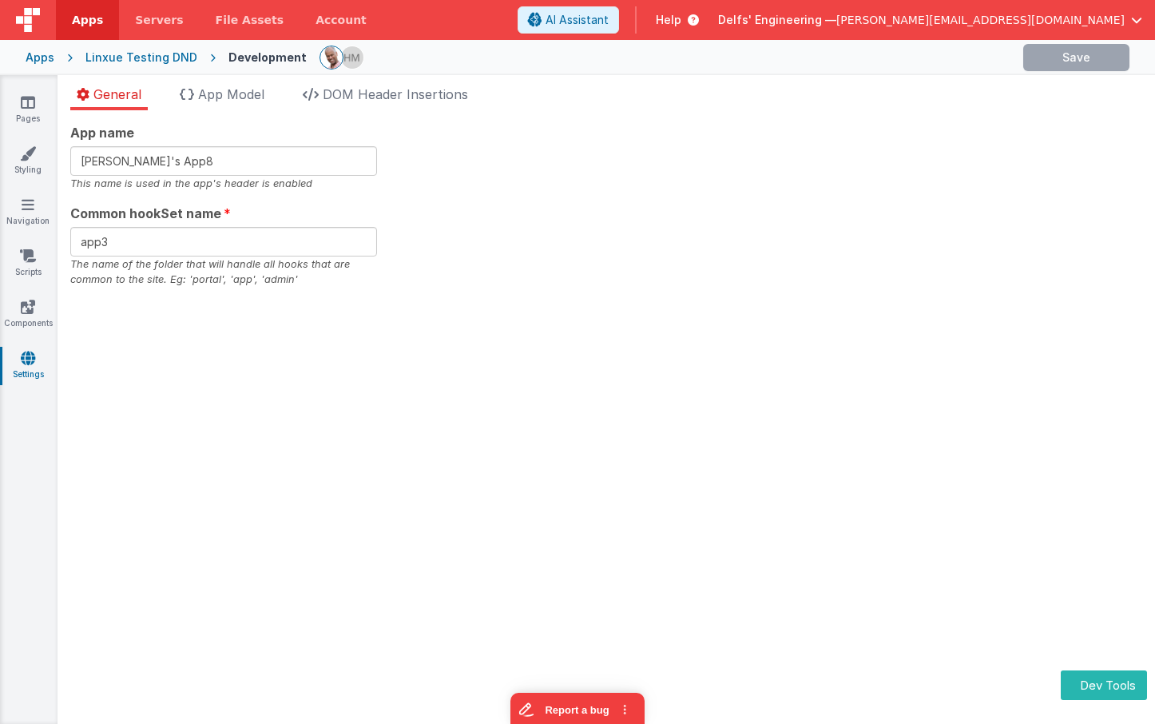
click at [869, 183] on div "App name [PERSON_NAME]'s App8 This name is used in the app's header is enabled …" at bounding box center [606, 205] width 1072 height 165
click at [711, 152] on div "App name Linxue's App8 This name is used in the app's header is enabled Common …" at bounding box center [606, 205] width 1072 height 165
type input "Linxue's App9"
type input "app3"
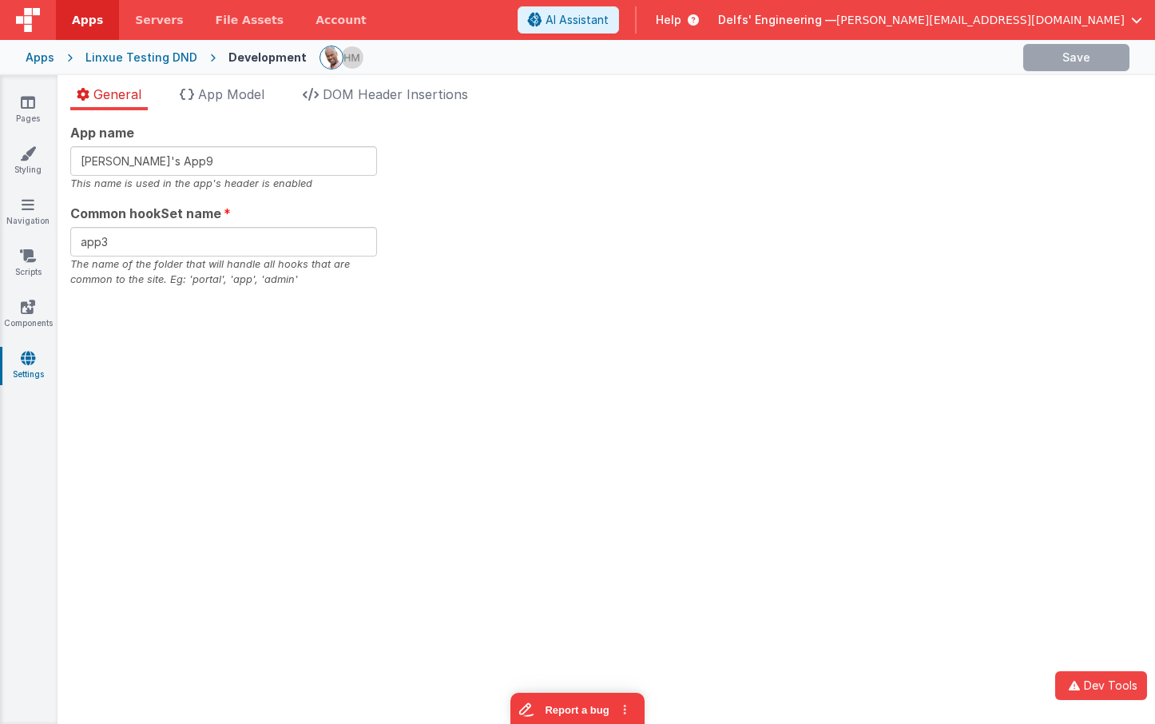
type input "Linxue's App9x"
type input "app3"
type input "Linxue's App11"
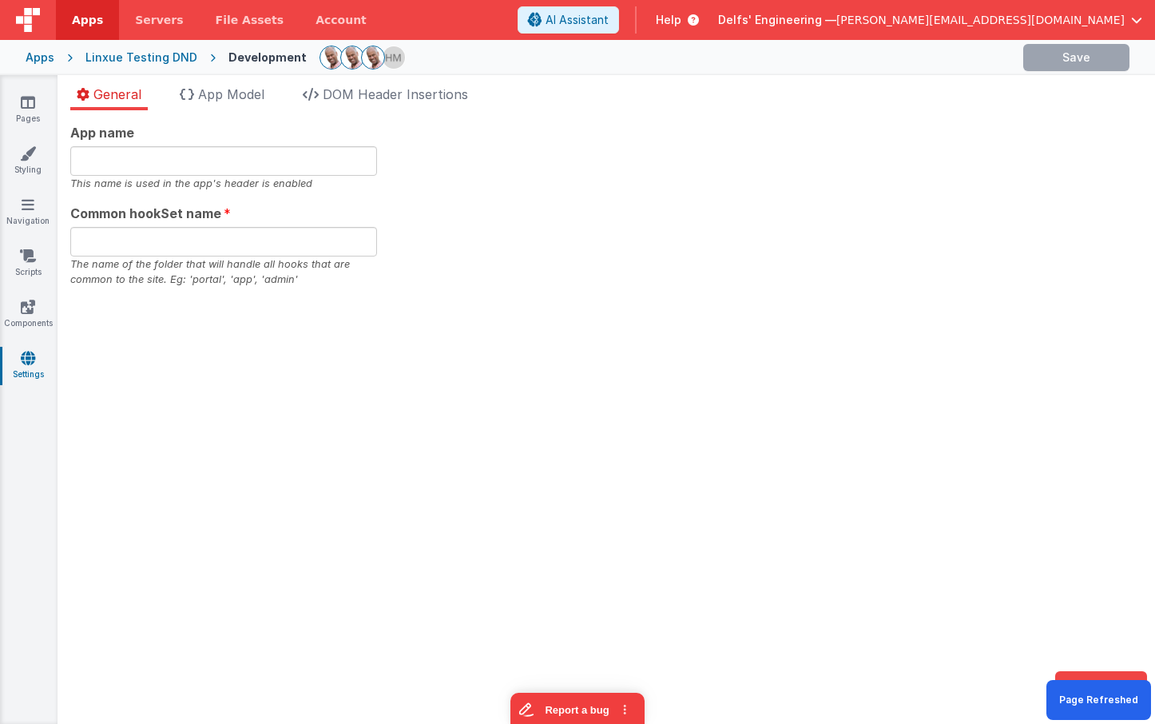
type input "app3"
type input "Linxue's App13"
type input "app4"
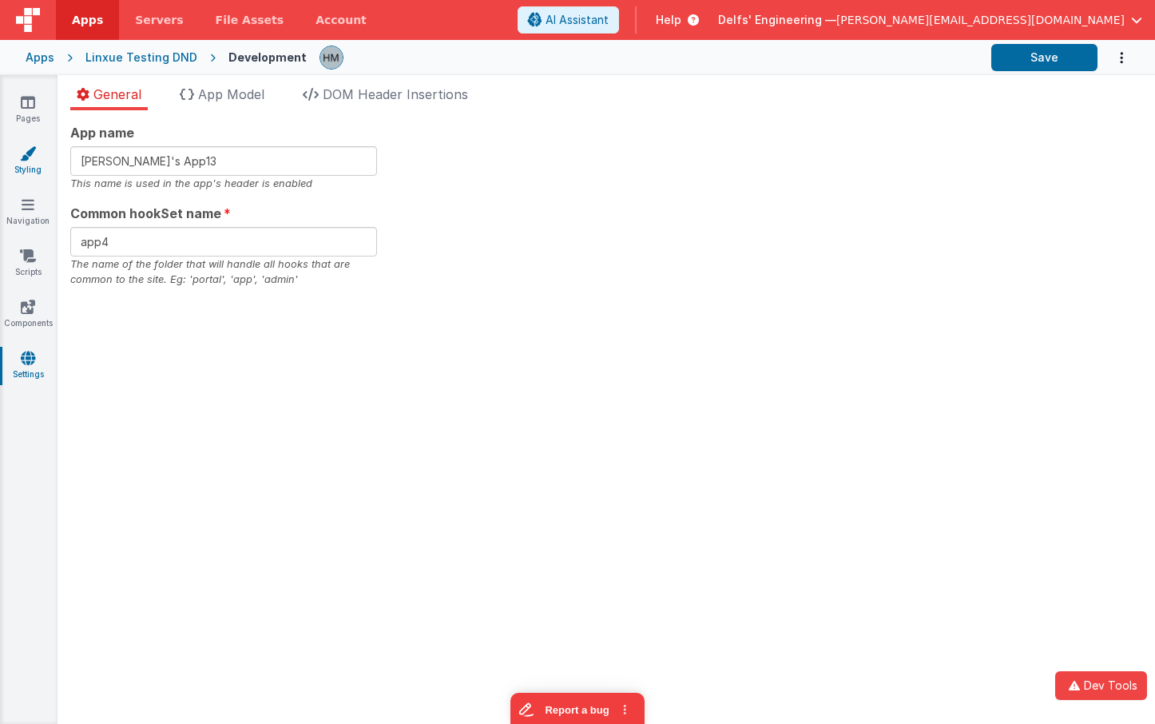
click at [35, 169] on link "Styling" at bounding box center [28, 161] width 58 height 32
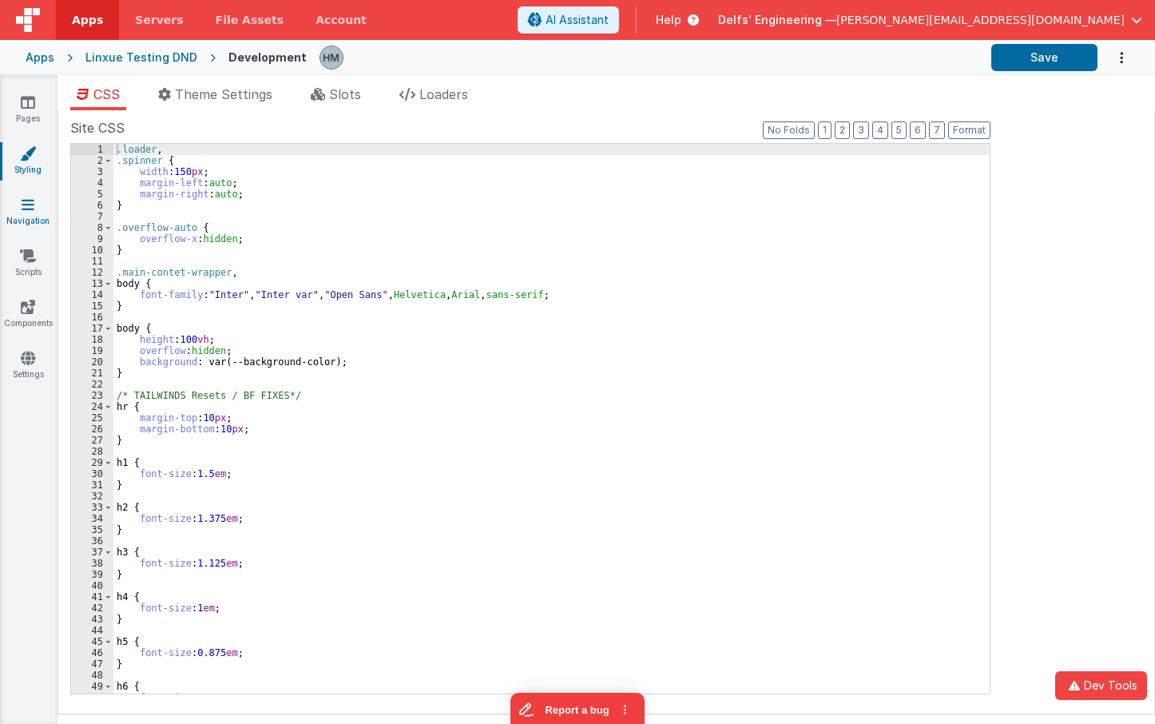
click at [42, 210] on link "Navigation" at bounding box center [28, 213] width 58 height 32
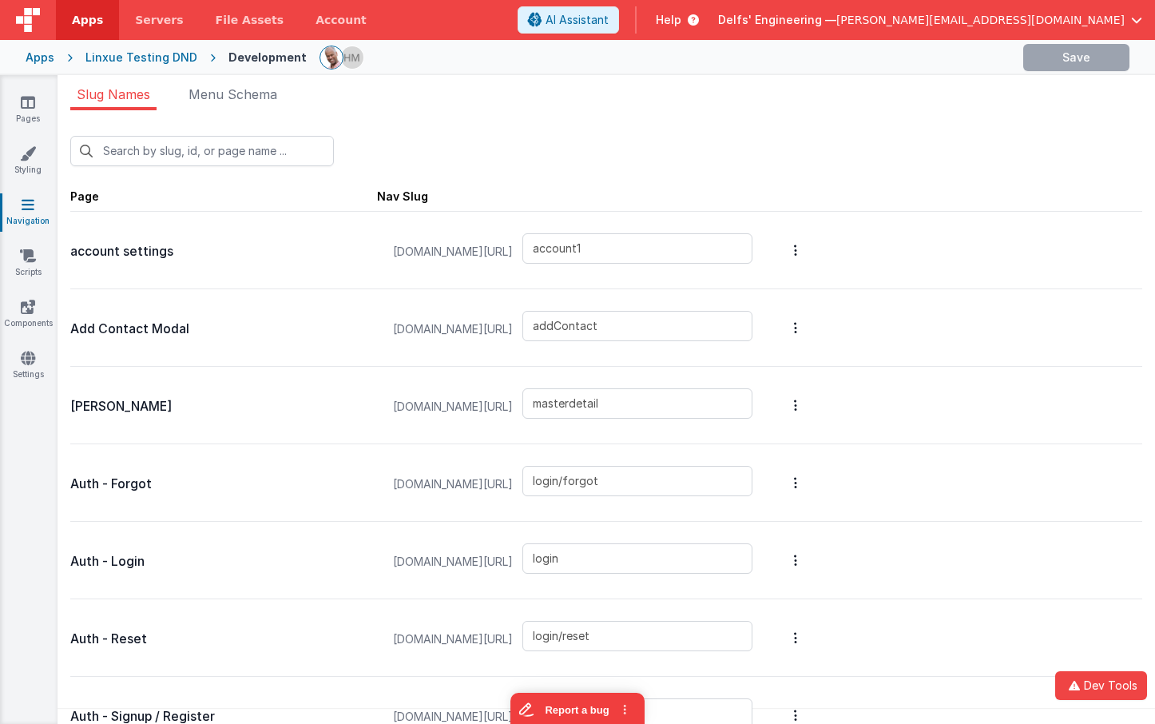
type input "account2"
click at [23, 162] on link "Styling" at bounding box center [28, 161] width 58 height 32
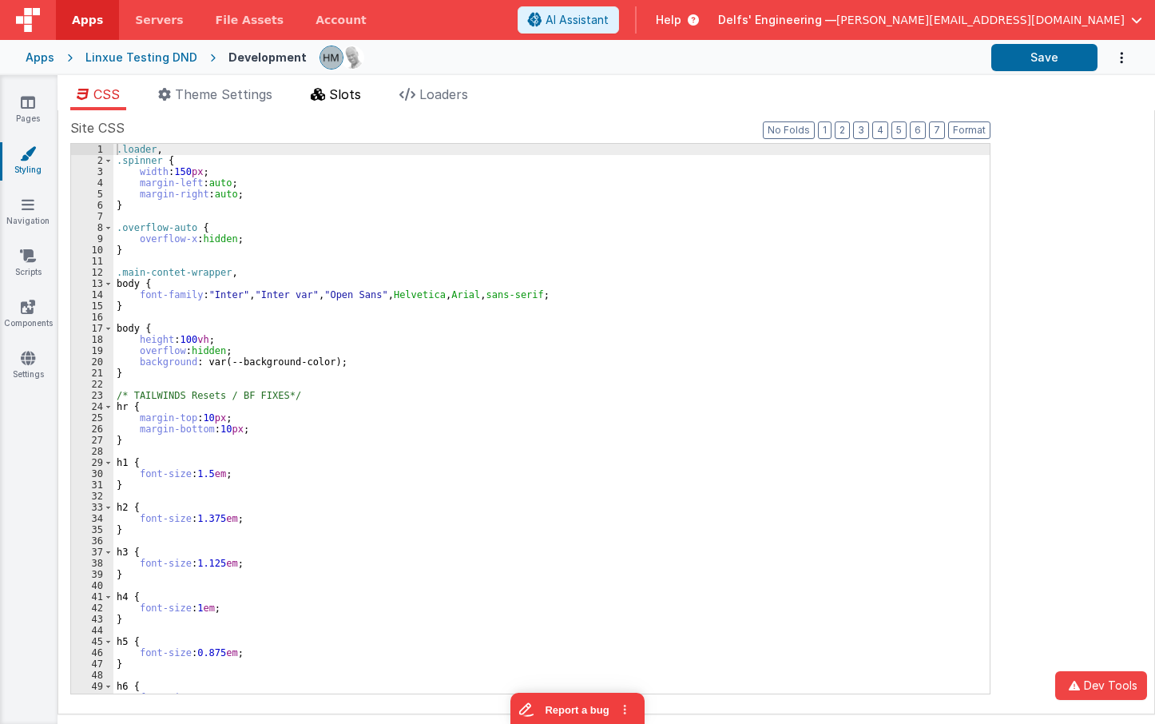
click at [340, 95] on span "Slots" at bounding box center [345, 94] width 32 height 16
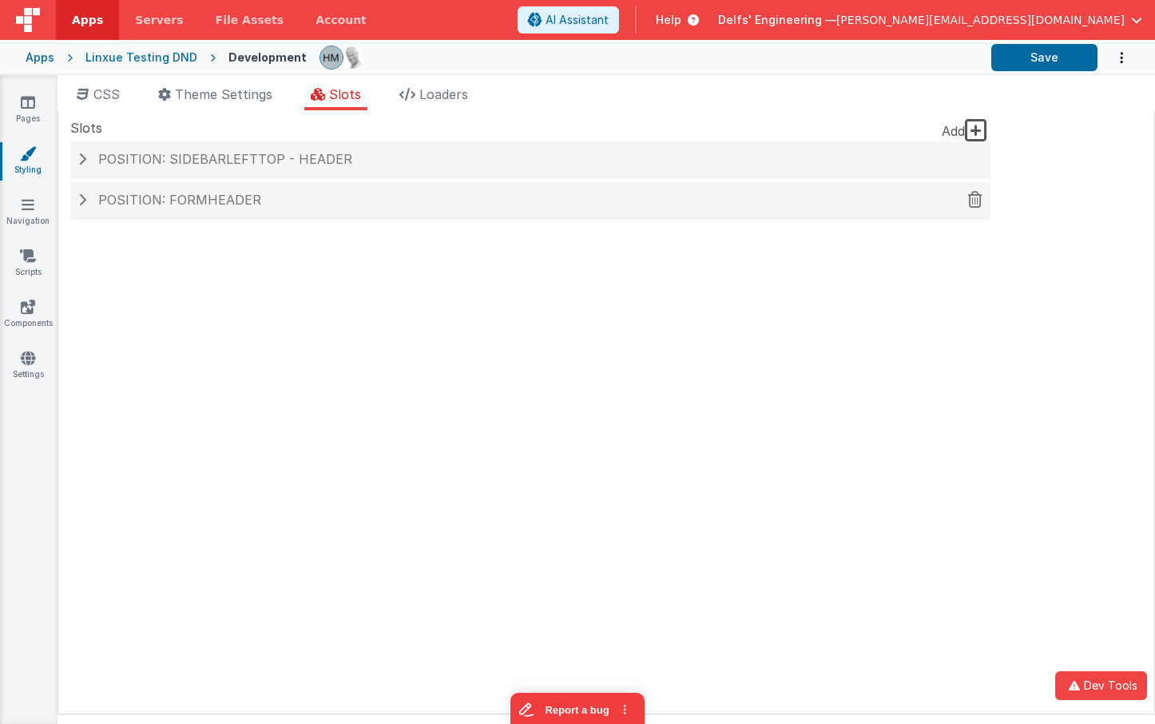
click at [592, 202] on h4 "Position: formHeader" at bounding box center [530, 200] width 905 height 14
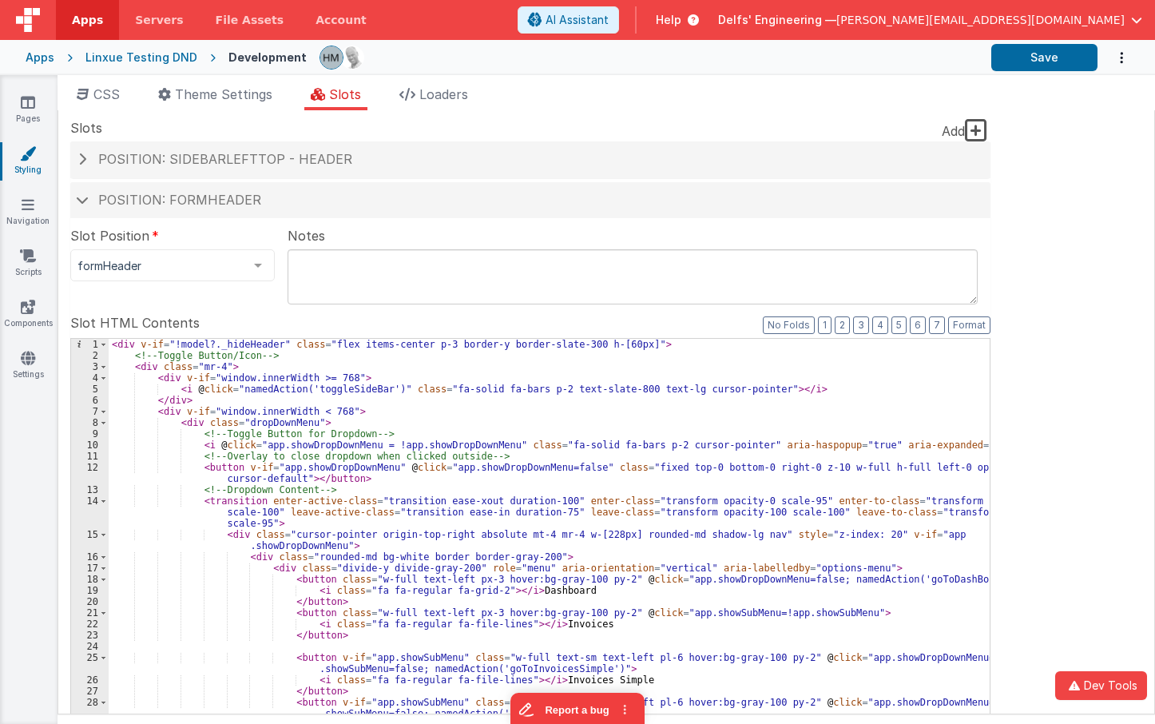
click at [401, 272] on textarea at bounding box center [633, 276] width 690 height 55
type textarea "This is a test"
click at [402, 157] on h4 "Position: sidebarLeftTop - header" at bounding box center [530, 160] width 905 height 14
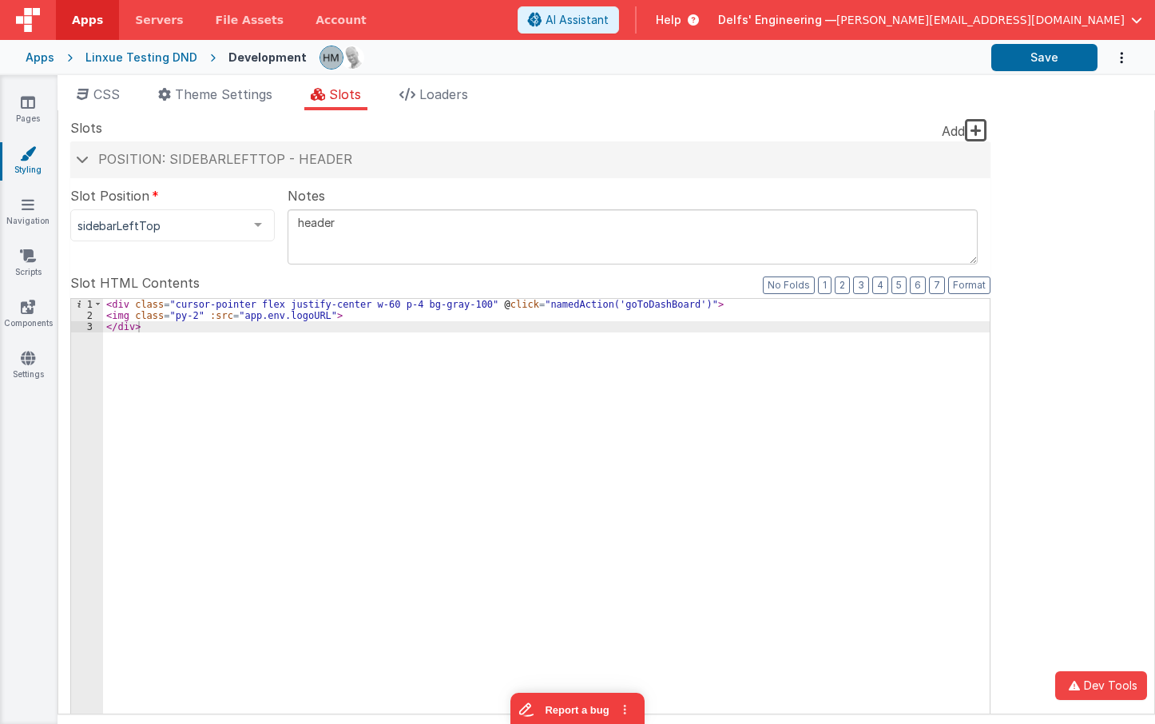
drag, startPoint x: 356, startPoint y: 220, endPoint x: 397, endPoint y: 214, distance: 41.1
click at [397, 214] on textarea "header" at bounding box center [633, 236] width 690 height 55
type textarea "header 2"
click at [1041, 50] on button "Save" at bounding box center [1045, 57] width 106 height 27
click at [1053, 212] on div "Site CSS Format 7 6 5 4 3 2 1 No Folds 1 2 3 4 5 6 7 8 9 10 11 12 13 14 15 16 1…" at bounding box center [607, 412] width 1098 height 604
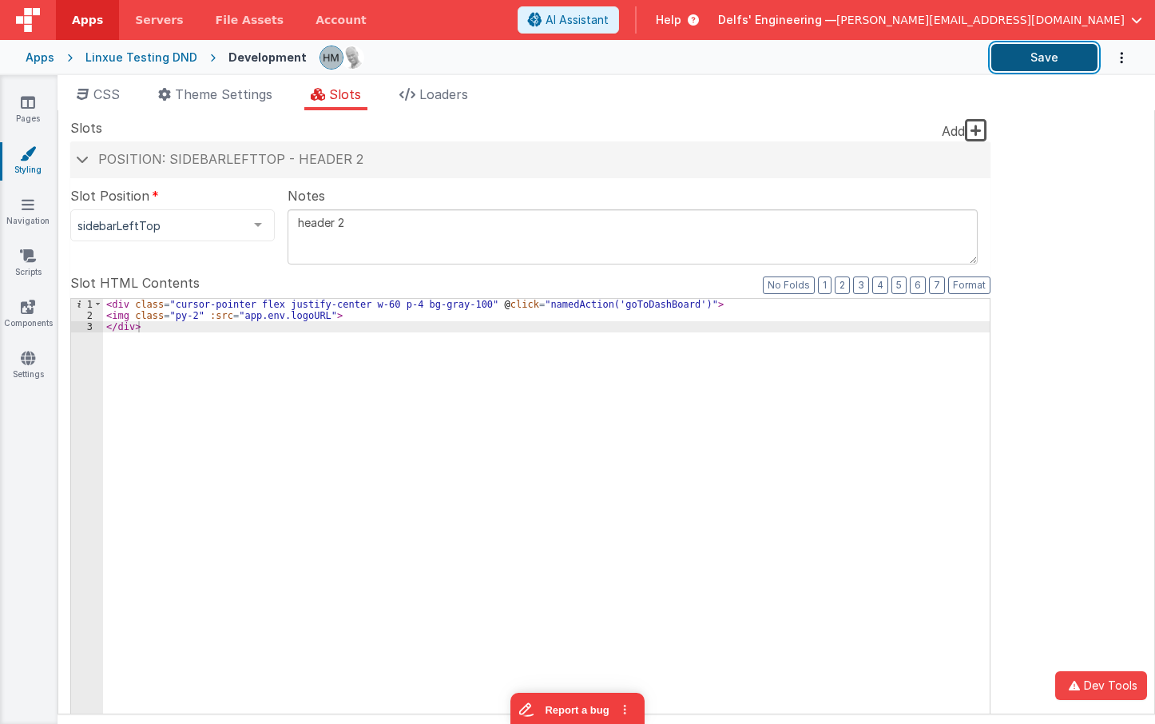
click at [1053, 62] on button "Save" at bounding box center [1045, 57] width 106 height 27
click at [1075, 146] on div "Site CSS Format 7 6 5 4 3 2 1 No Folds 1 2 3 4 5 6 7 8 9 10 11 12 13 14 15 16 1…" at bounding box center [607, 412] width 1098 height 604
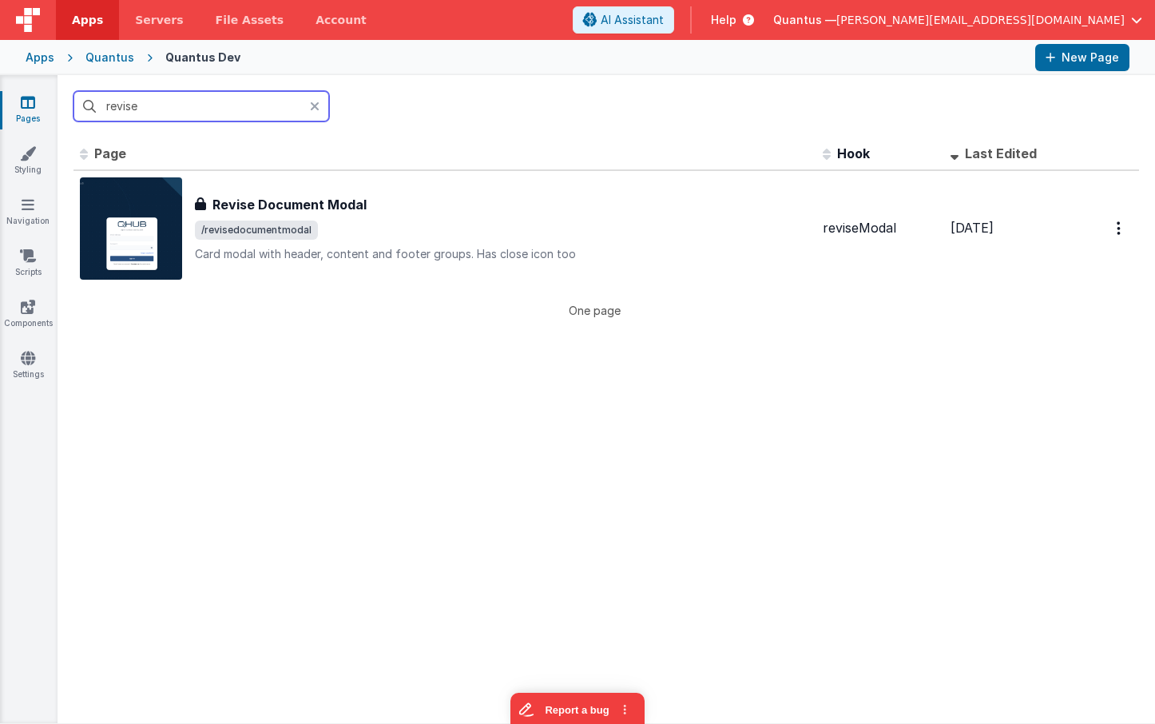
click at [837, 20] on span "Quantus —" at bounding box center [805, 20] width 63 height 16
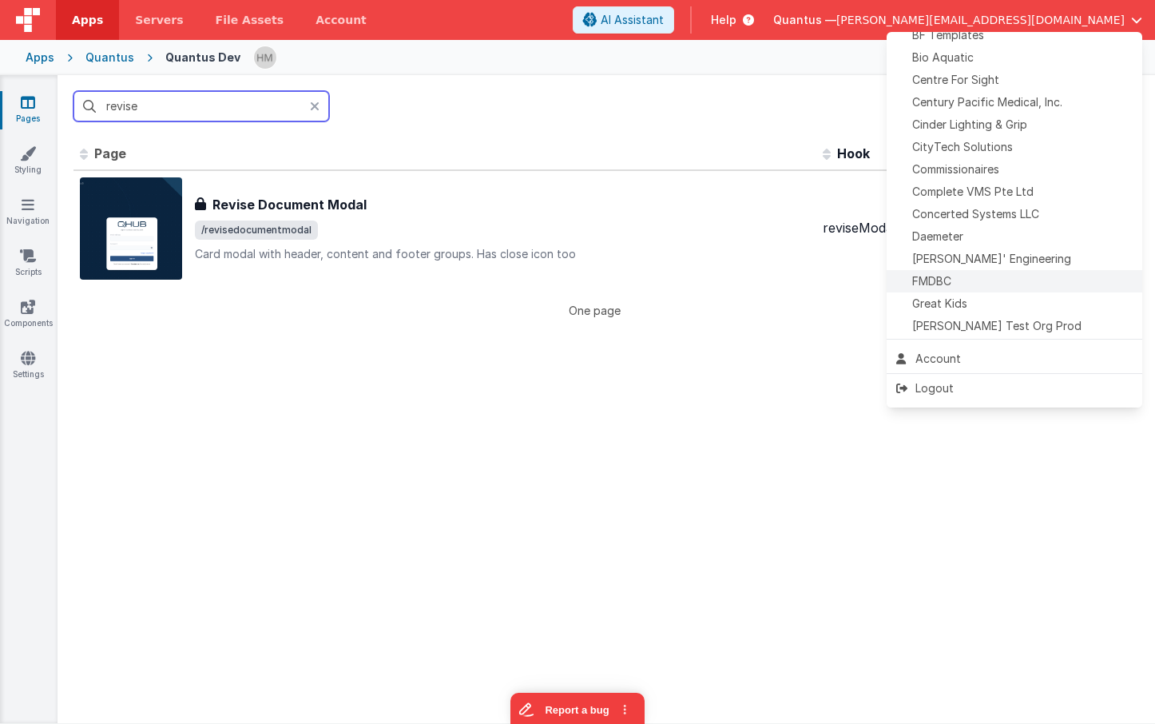
scroll to position [326, 0]
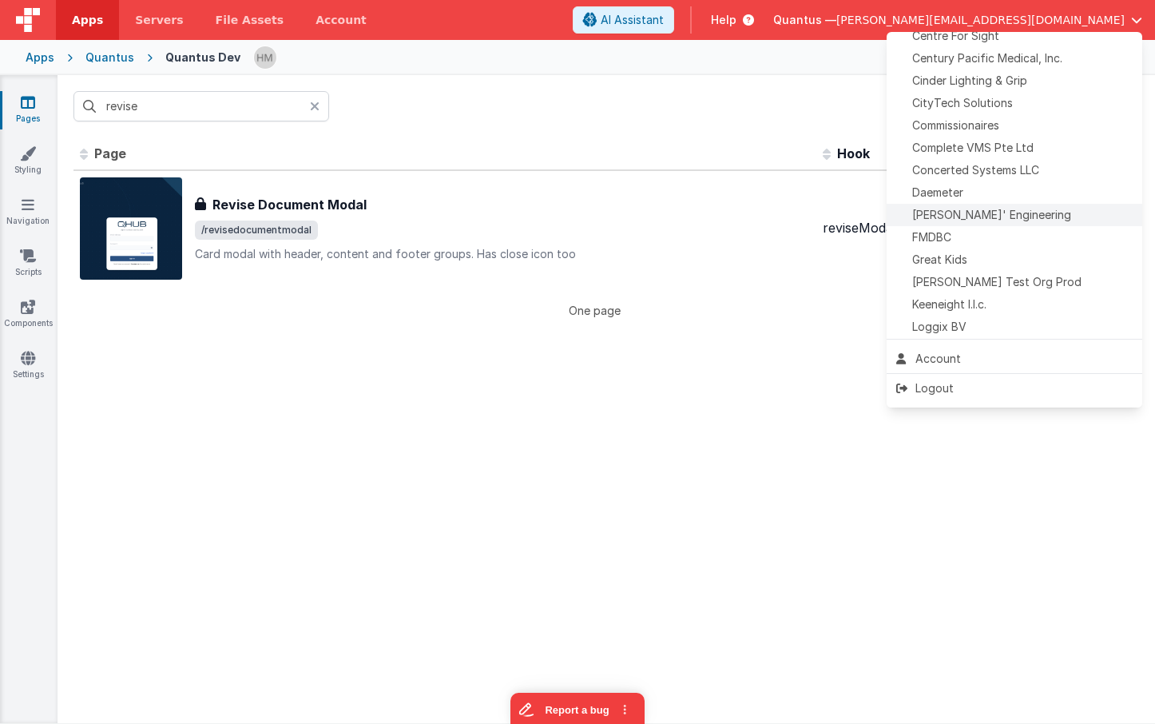
click at [962, 216] on span "[PERSON_NAME]' Engineering" at bounding box center [992, 215] width 159 height 16
